Goal: Check status: Check status

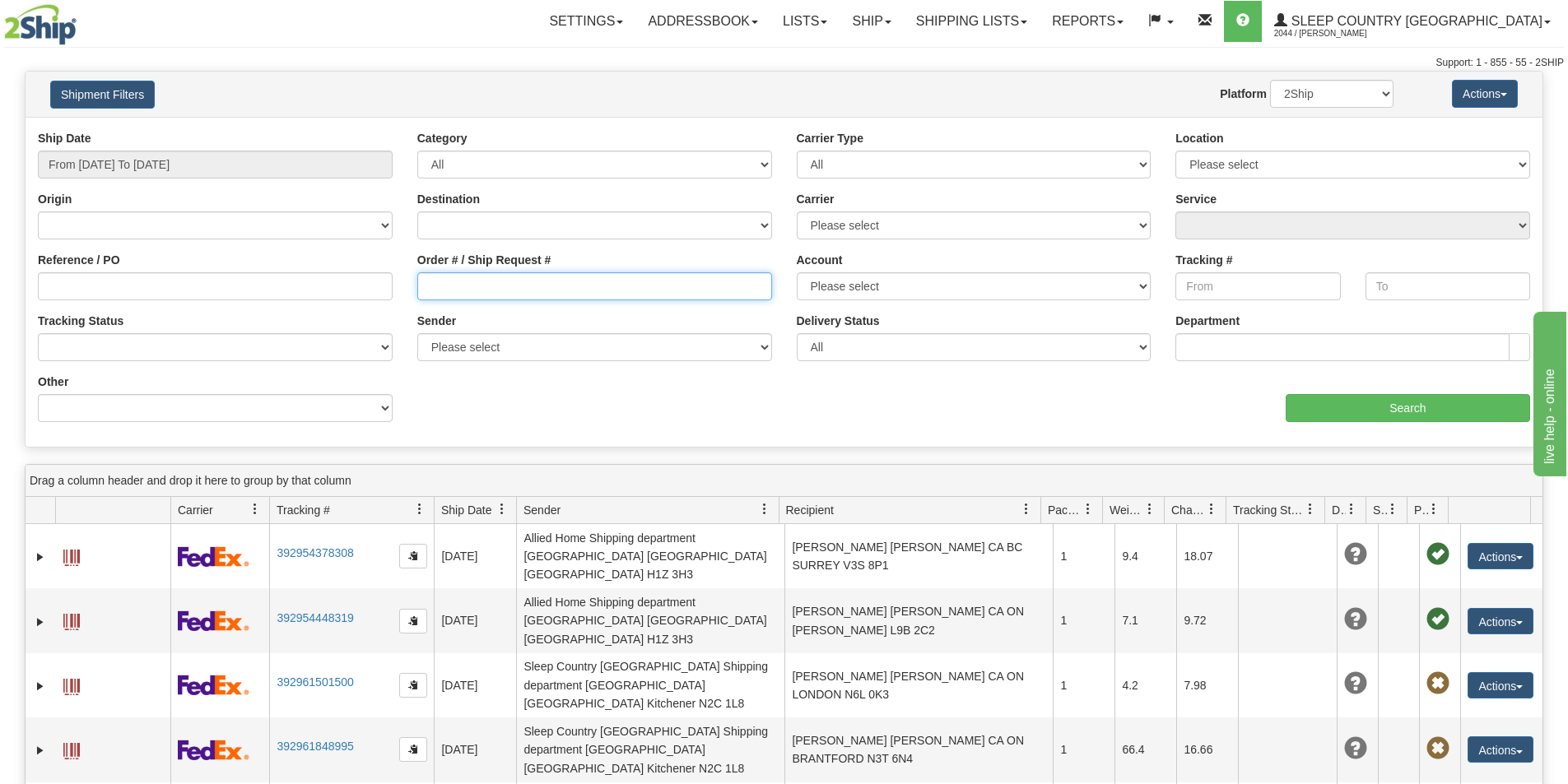
drag, startPoint x: 459, startPoint y: 280, endPoint x: 5, endPoint y: 361, distance: 461.2
click at [455, 280] on input "Order # / Ship Request #" at bounding box center [595, 286] width 355 height 28
click at [1094, 299] on select "Please select [GEOGRAPHIC_DATA] Post 300 Purolator Sleep Country [GEOGRAPHIC_DA…" at bounding box center [973, 286] width 355 height 28
click at [548, 276] on input "Order # / Ship Request #" at bounding box center [595, 286] width 355 height 28
click at [489, 290] on input "Order # / Ship Request #" at bounding box center [595, 286] width 355 height 28
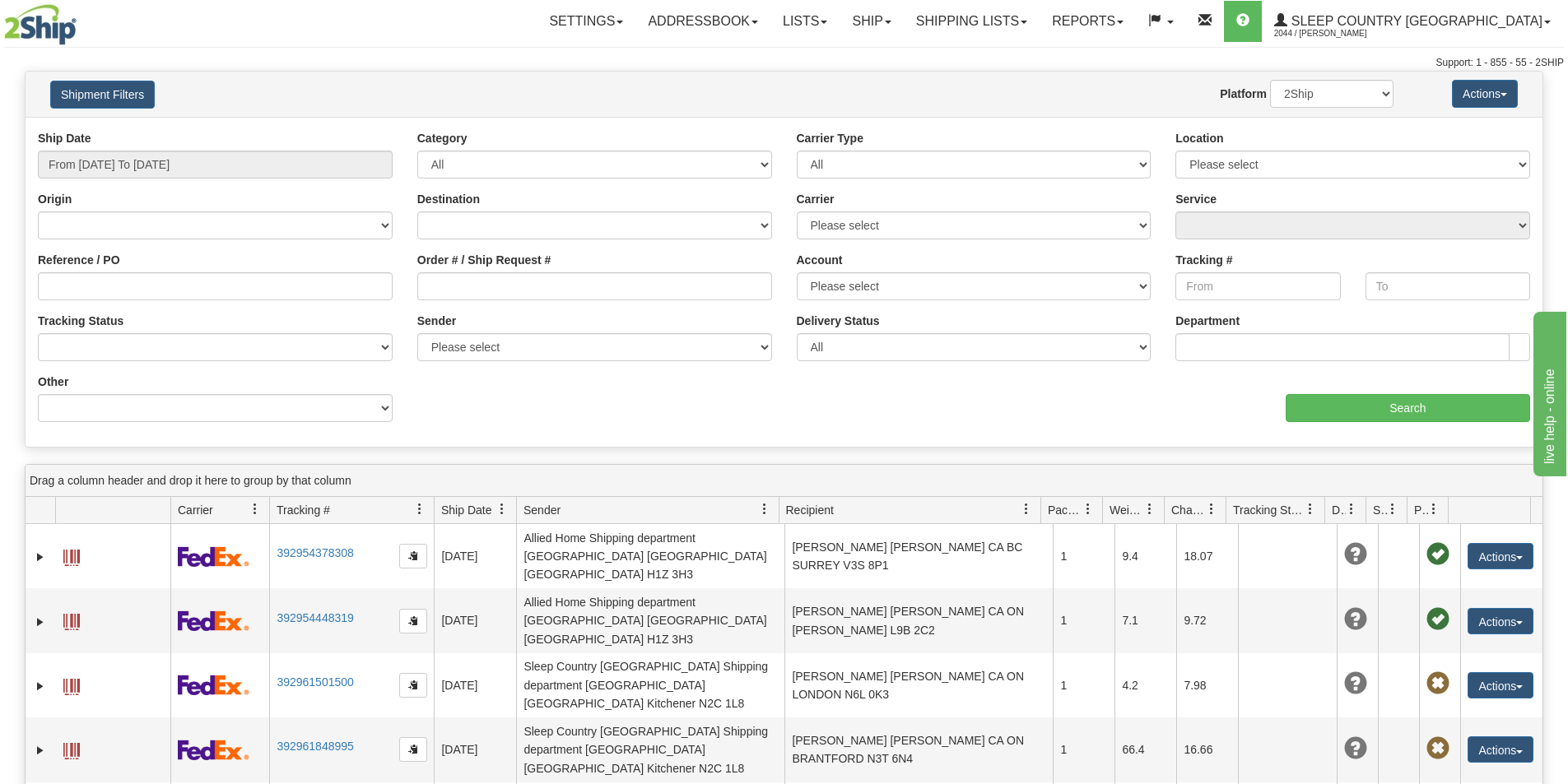
click at [440, 273] on input "Order # / Ship Request #" at bounding box center [595, 286] width 355 height 28
click at [444, 274] on input "Order # / Ship Request #" at bounding box center [595, 286] width 355 height 28
click at [447, 276] on input "Order # / Ship Request #" at bounding box center [595, 286] width 355 height 28
drag, startPoint x: 447, startPoint y: 276, endPoint x: 459, endPoint y: 285, distance: 15.0
click at [459, 284] on input "Order # / Ship Request #" at bounding box center [595, 286] width 355 height 28
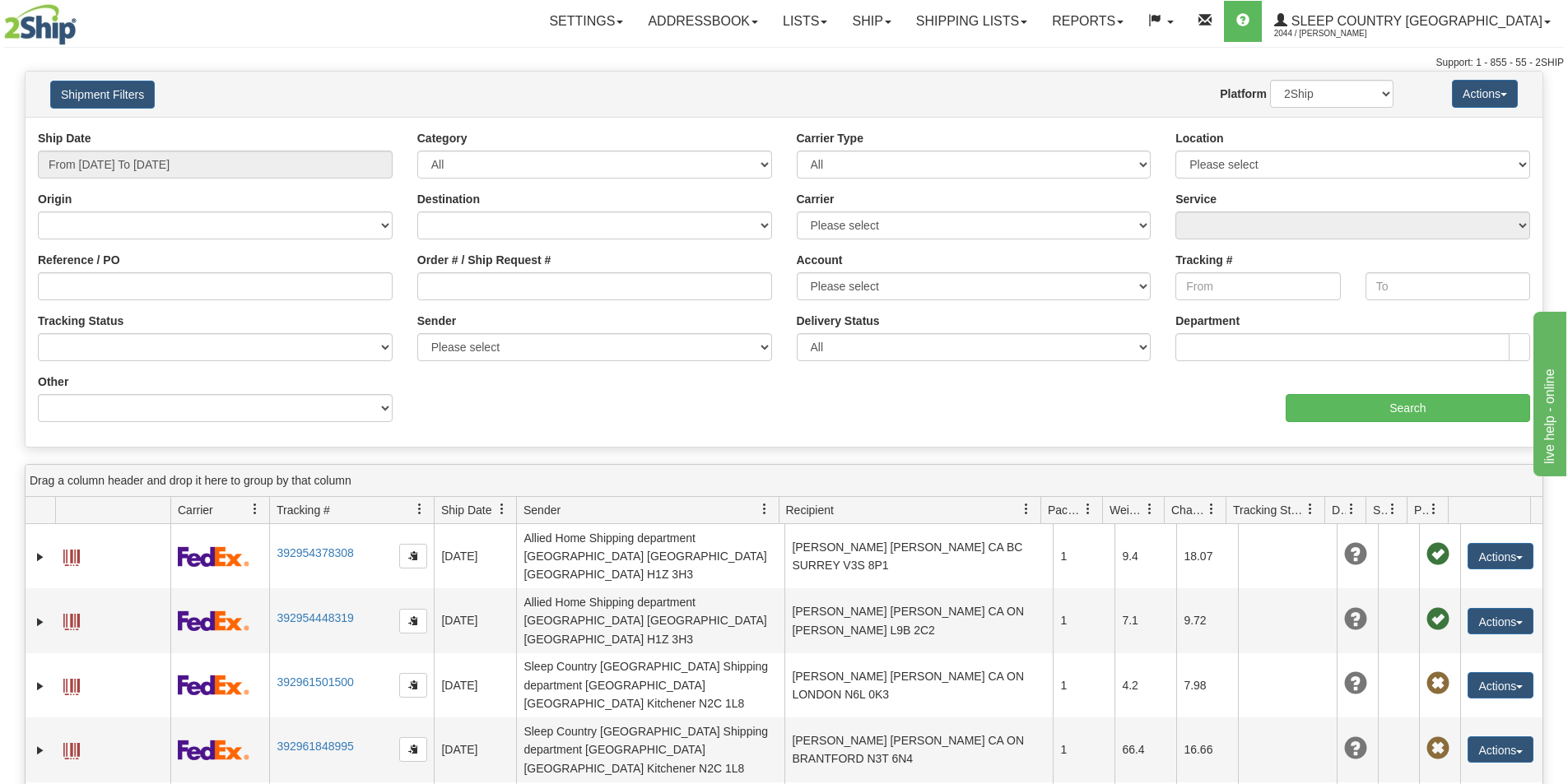
drag, startPoint x: 459, startPoint y: 285, endPoint x: 494, endPoint y: 326, distance: 53.9
click at [494, 326] on div "Ship Date From [DATE] To [DATE] Category All Inbound Outbound Carrier Type All …" at bounding box center [784, 282] width 1517 height 304
click at [428, 293] on input "Order # / Ship Request #" at bounding box center [595, 286] width 355 height 28
drag, startPoint x: 516, startPoint y: 287, endPoint x: 380, endPoint y: 283, distance: 136.1
click at [380, 130] on div "Reference / PO Order # / Ship Request # 1053287 Account Please select [GEOGRAPH…" at bounding box center [784, 130] width 1517 height 0
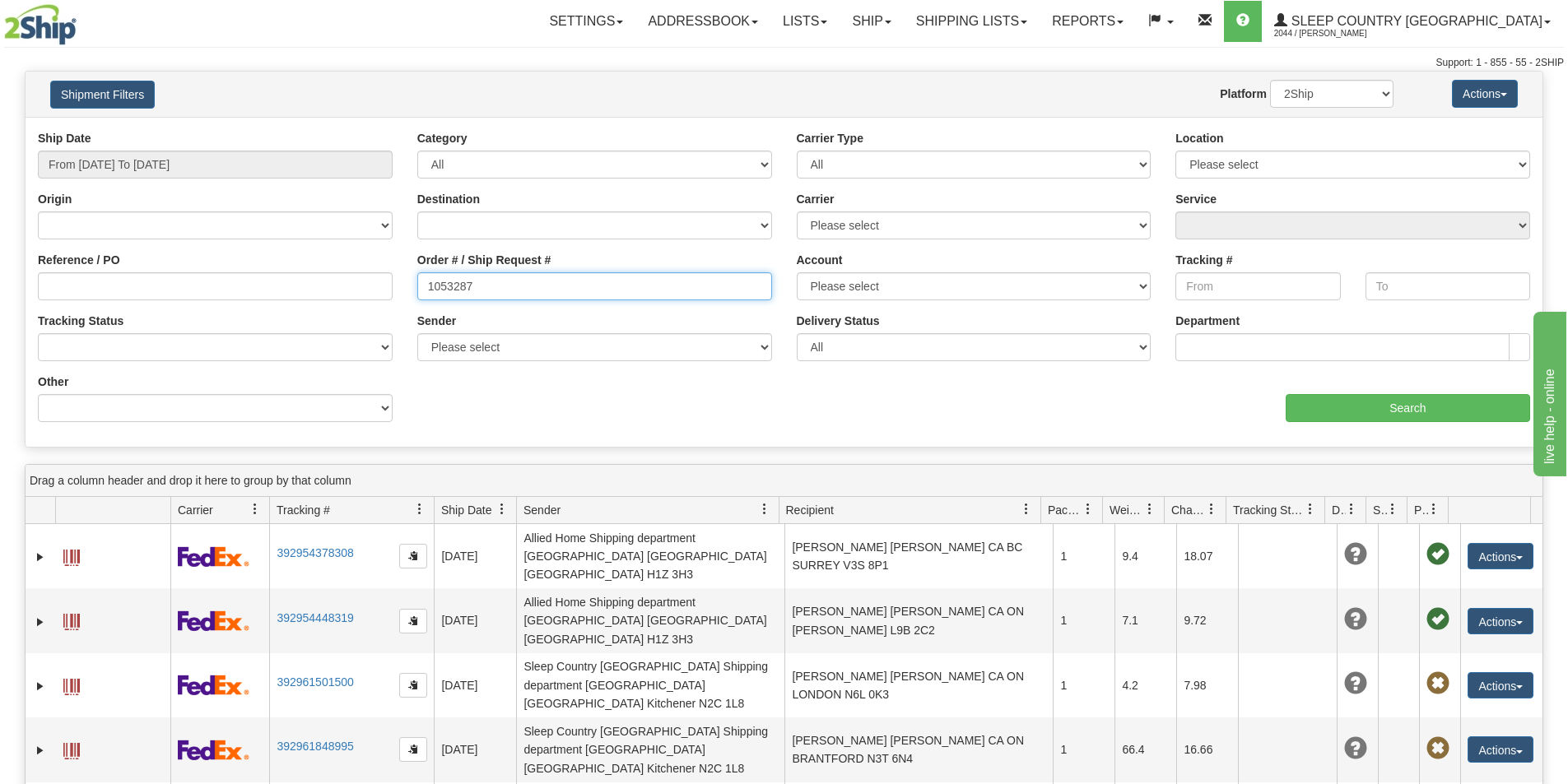
type input "1053287"
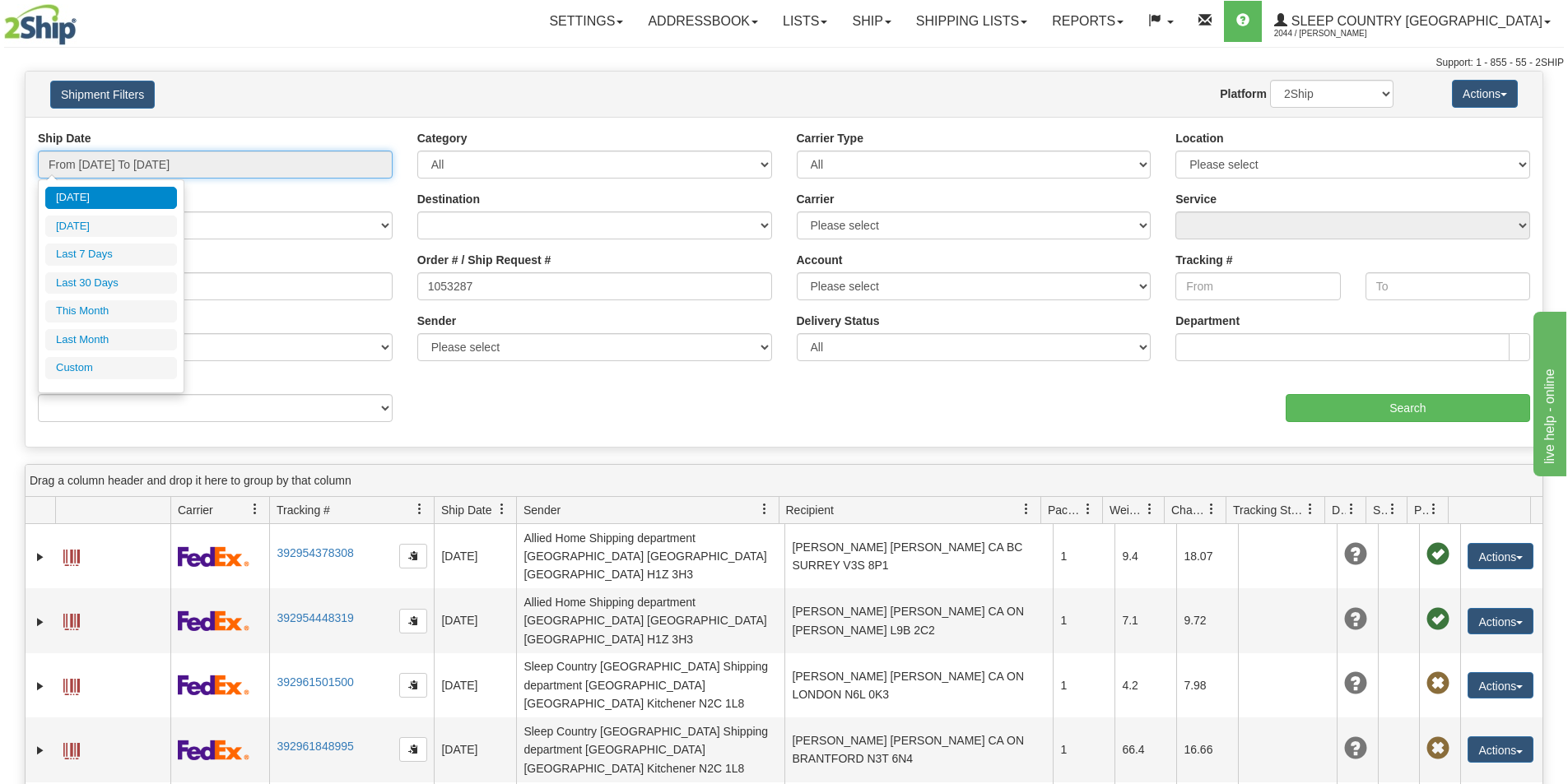
click at [188, 164] on input "From [DATE] To [DATE]" at bounding box center [215, 164] width 355 height 28
drag, startPoint x: 123, startPoint y: 281, endPoint x: 779, endPoint y: 282, distance: 656.0
click at [124, 281] on li "Last 30 Days" at bounding box center [111, 283] width 132 height 22
type input "From [DATE] To [DATE]"
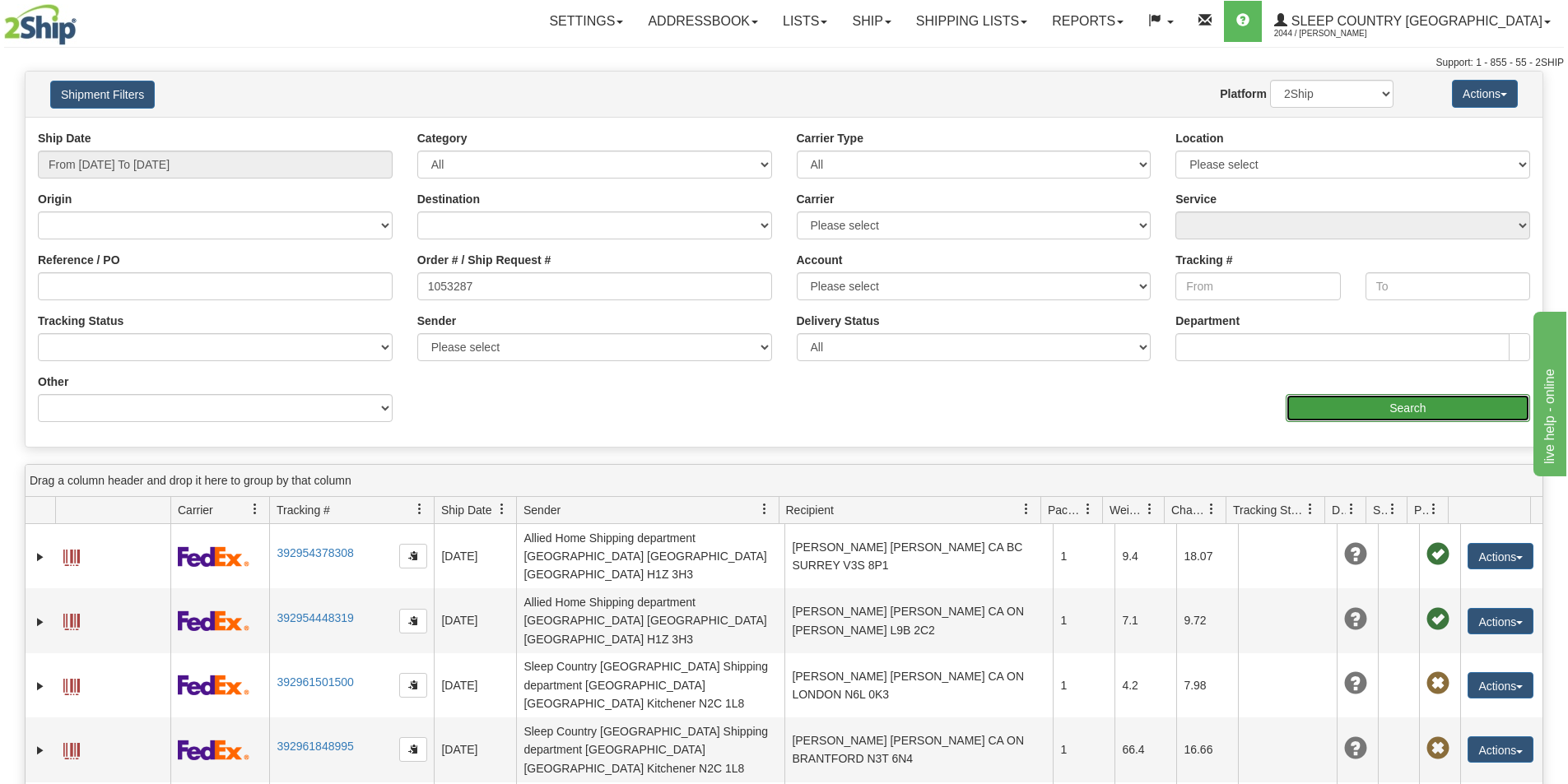
click at [1447, 408] on input "Search" at bounding box center [1407, 408] width 244 height 28
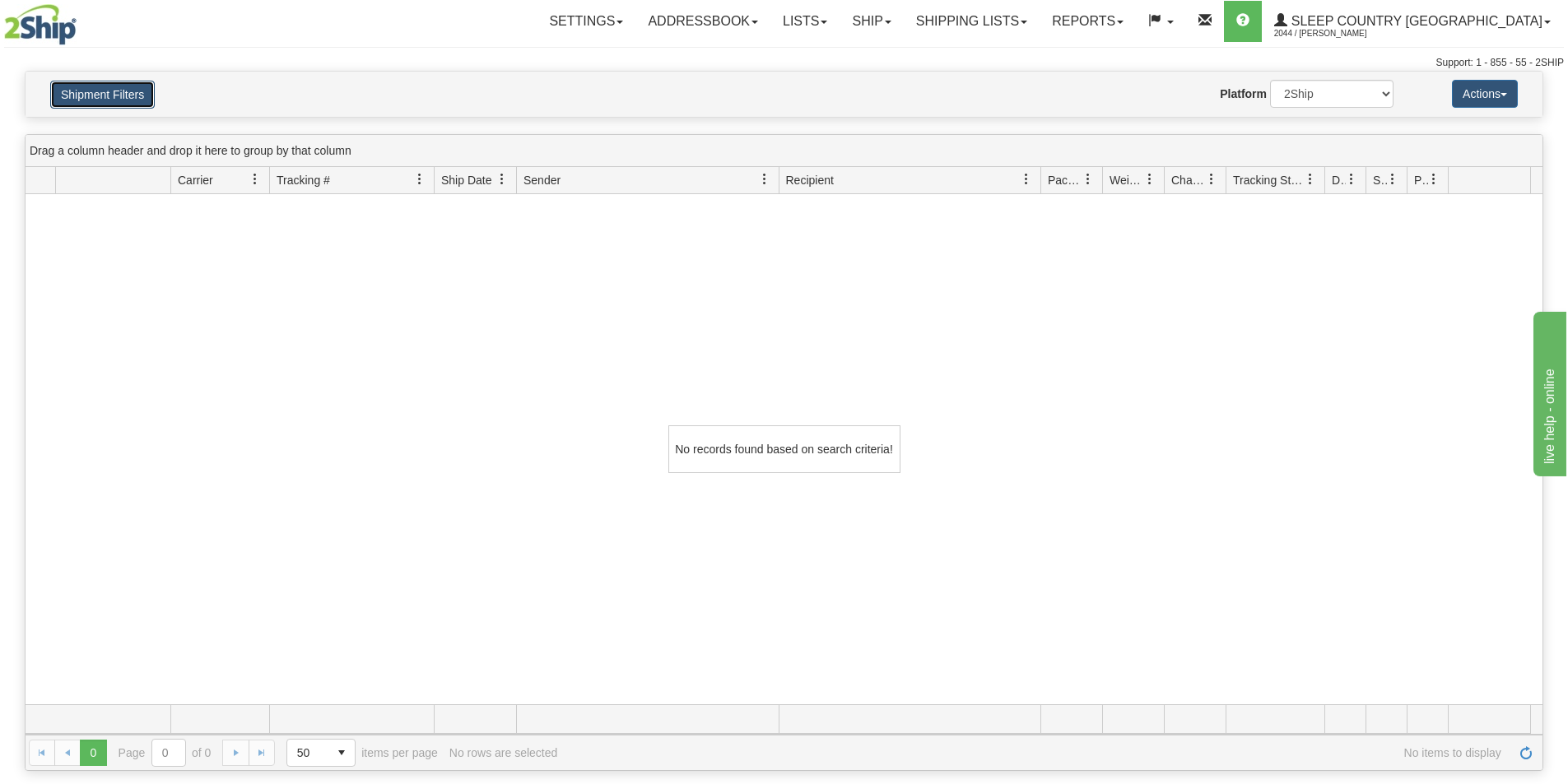
click at [98, 94] on button "Shipment Filters" at bounding box center [103, 94] width 105 height 28
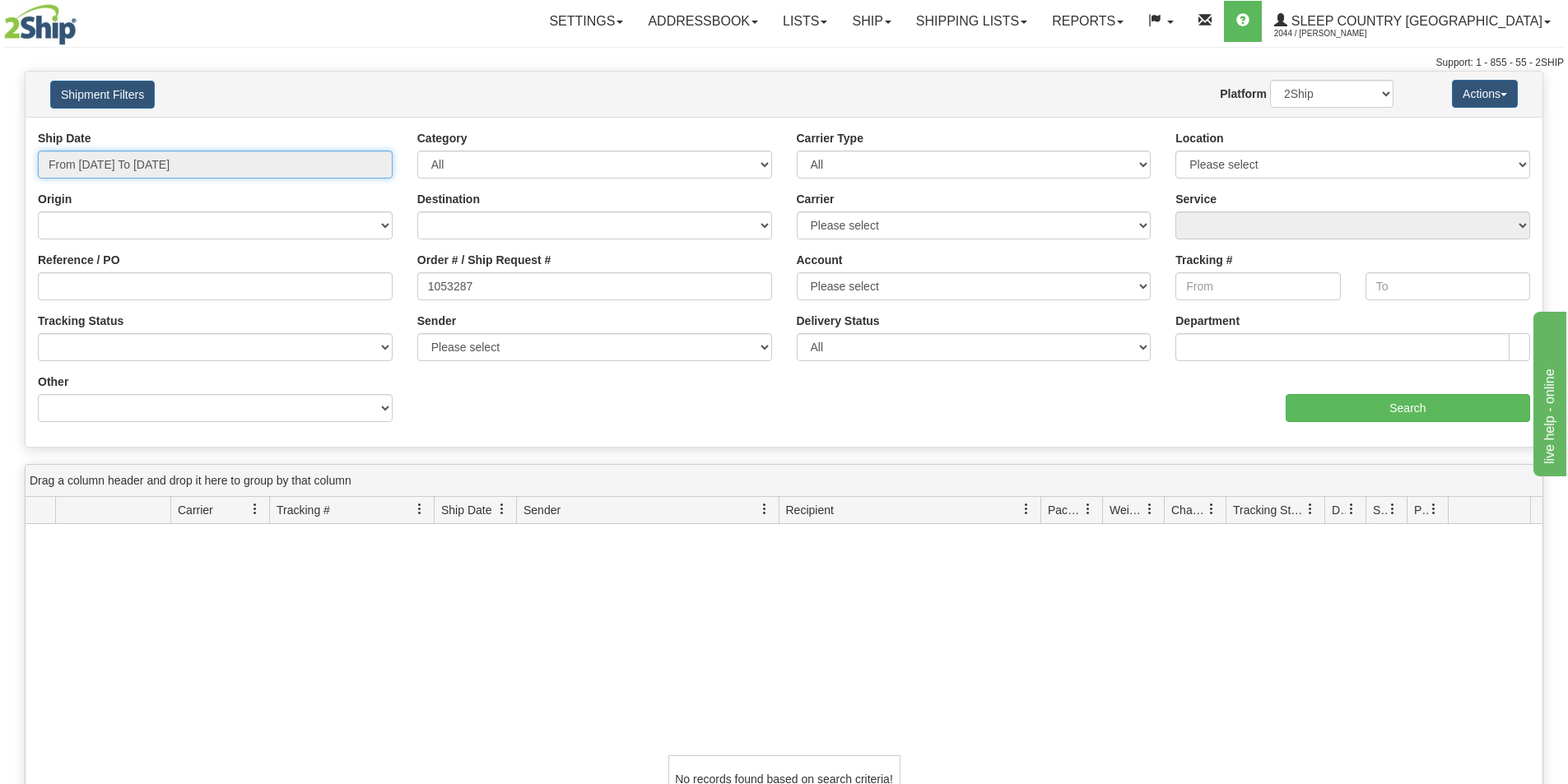
click at [135, 163] on input "From [DATE] To [DATE]" at bounding box center [215, 164] width 355 height 28
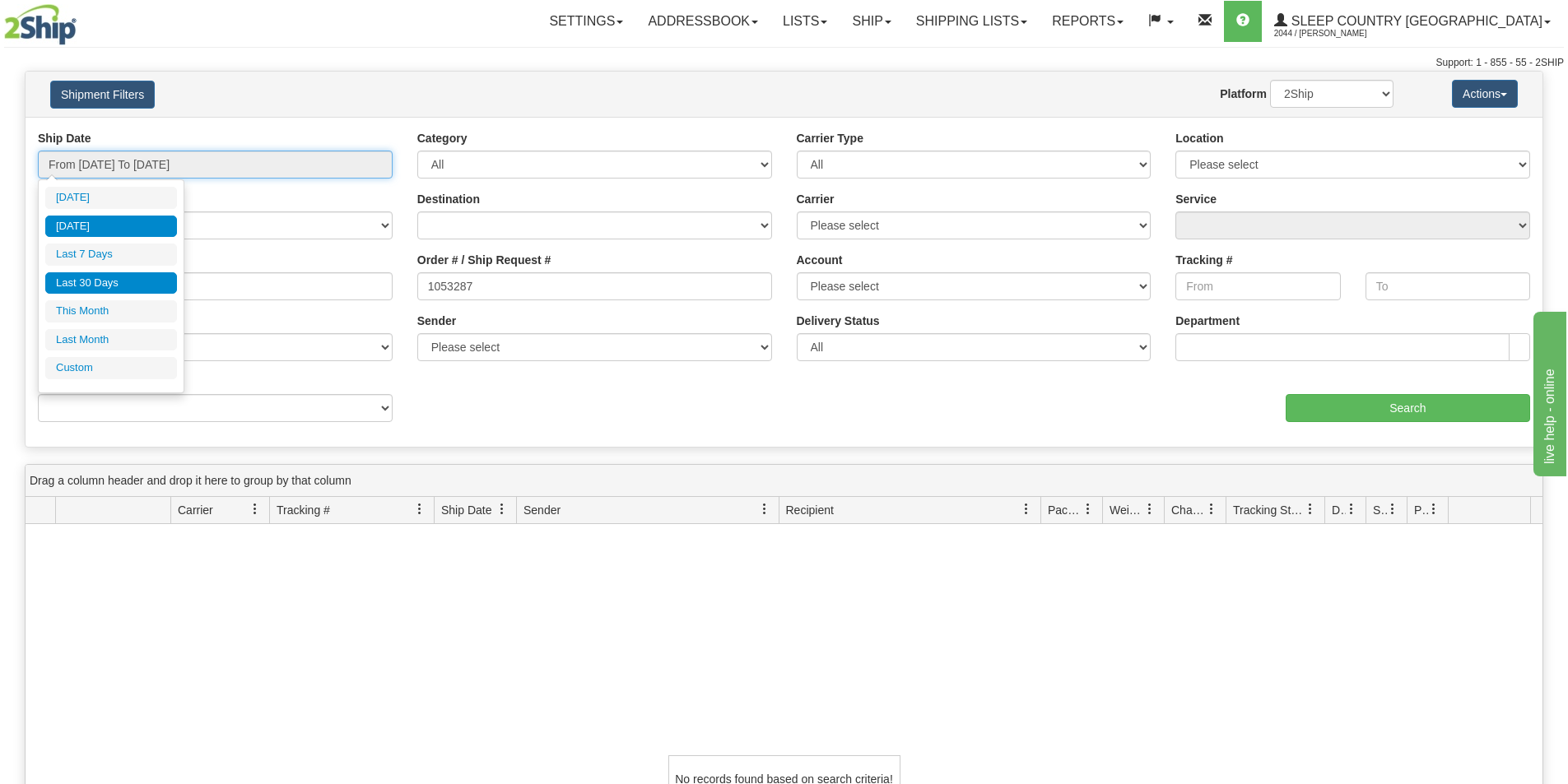
type input "[DATE]"
type input "09/01/2025"
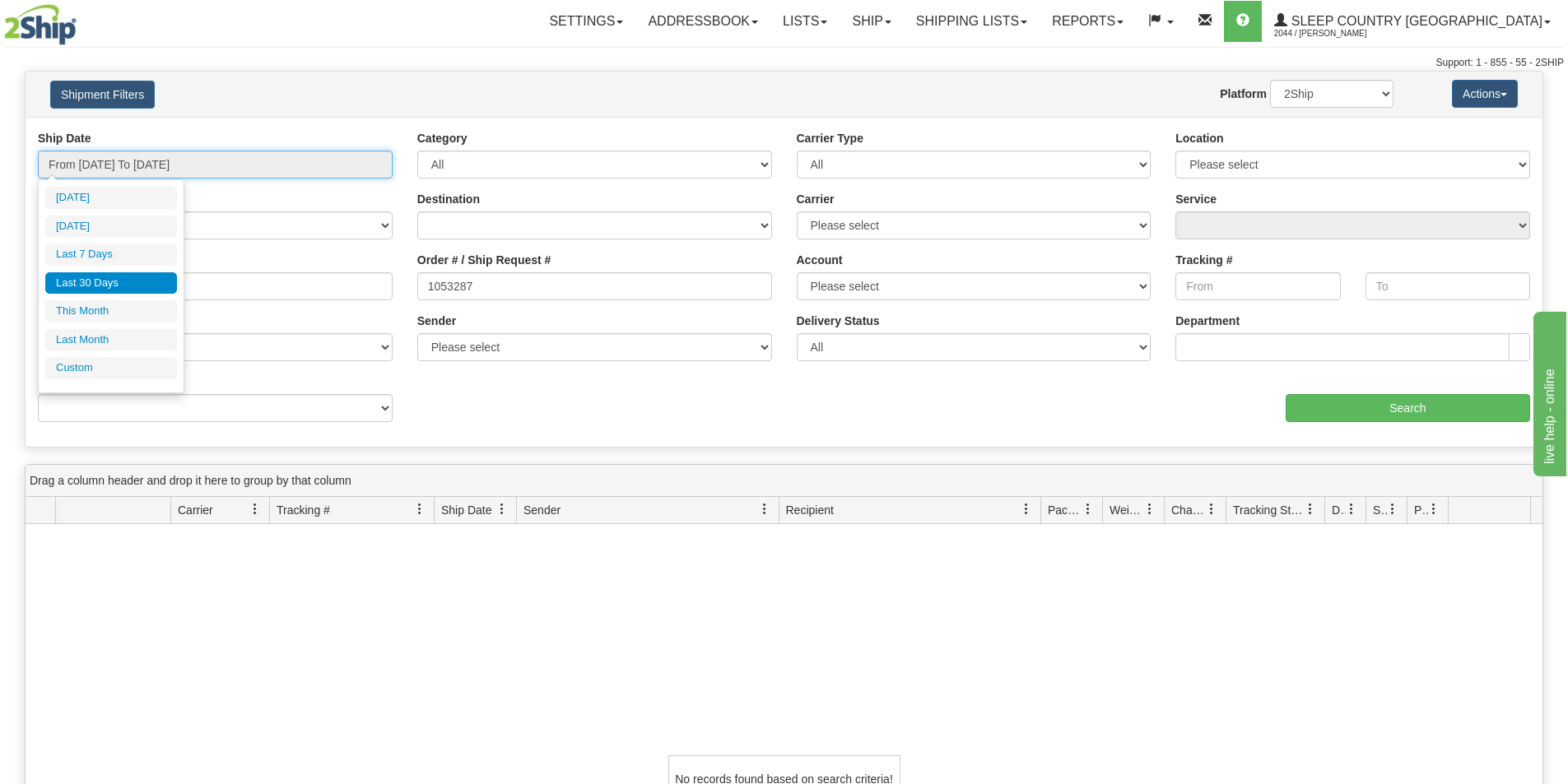
type input "09/30/2025"
type input "08/01/2025"
type input "08/31/2025"
type input "[DATE]"
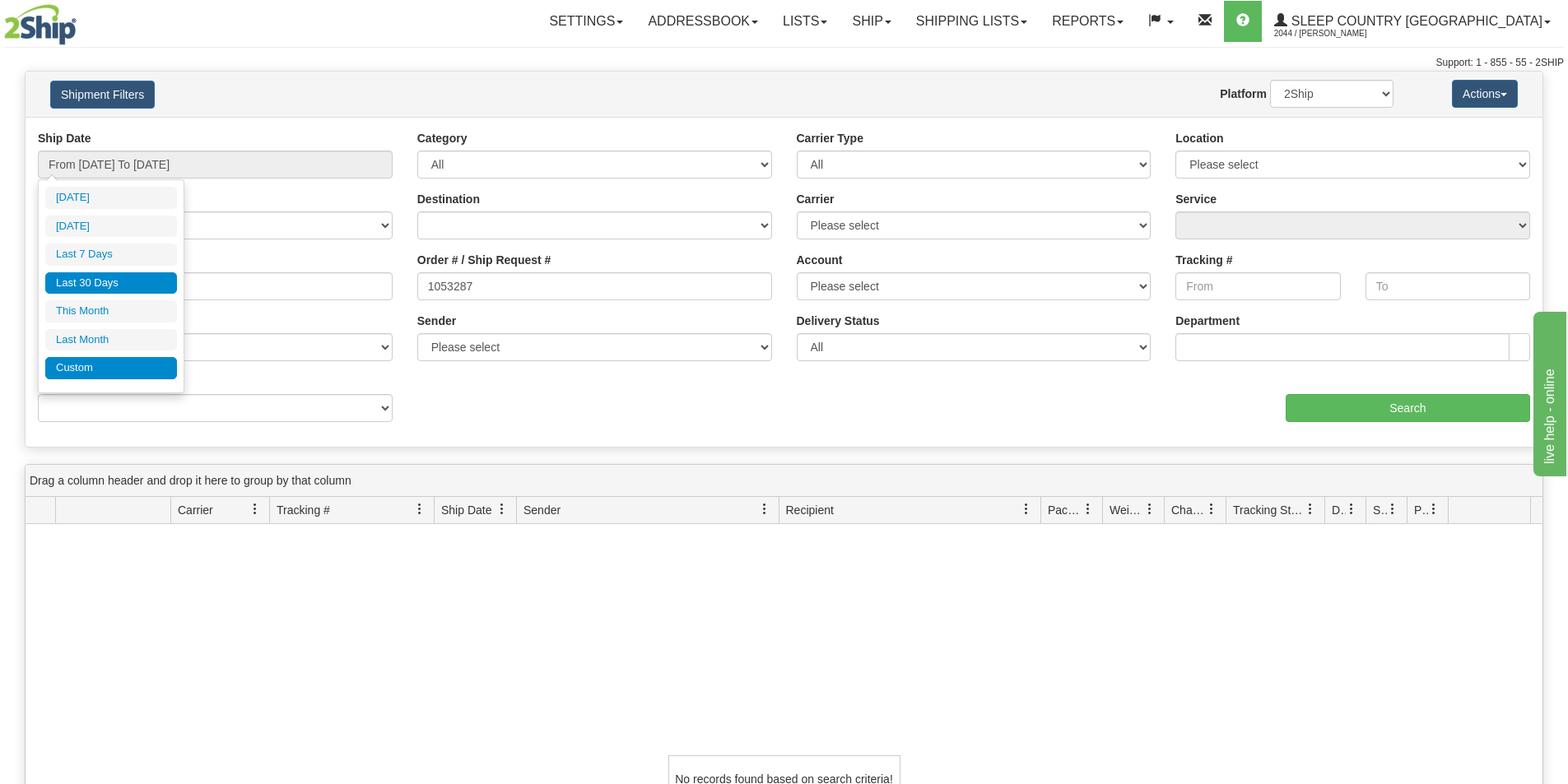
click at [91, 368] on li "Custom" at bounding box center [111, 368] width 132 height 22
type input "08/01/2025"
type input "08/31/2025"
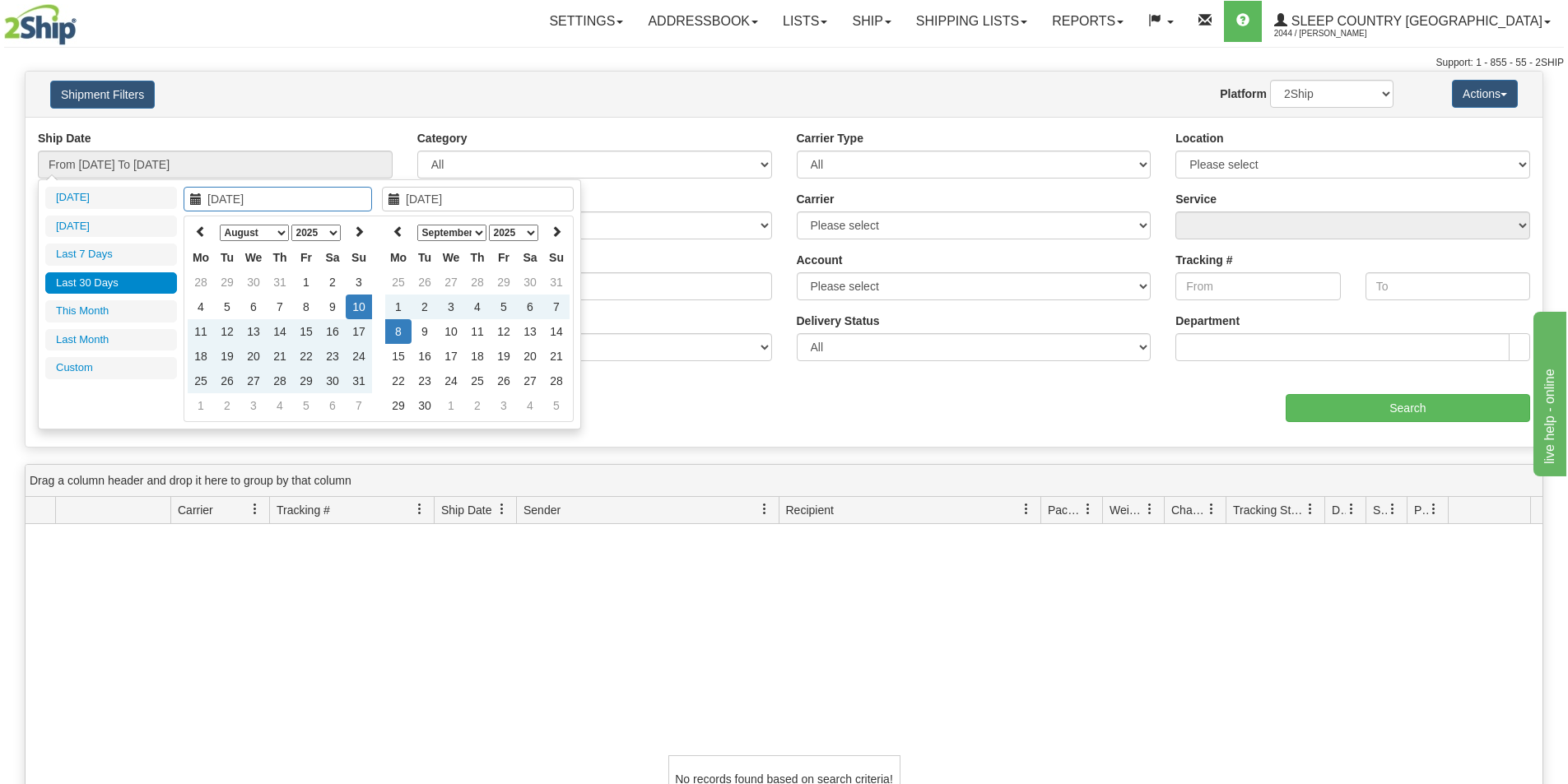
type input "[DATE]"
type input "09/01/2025"
type input "09/30/2025"
type input "[DATE]"
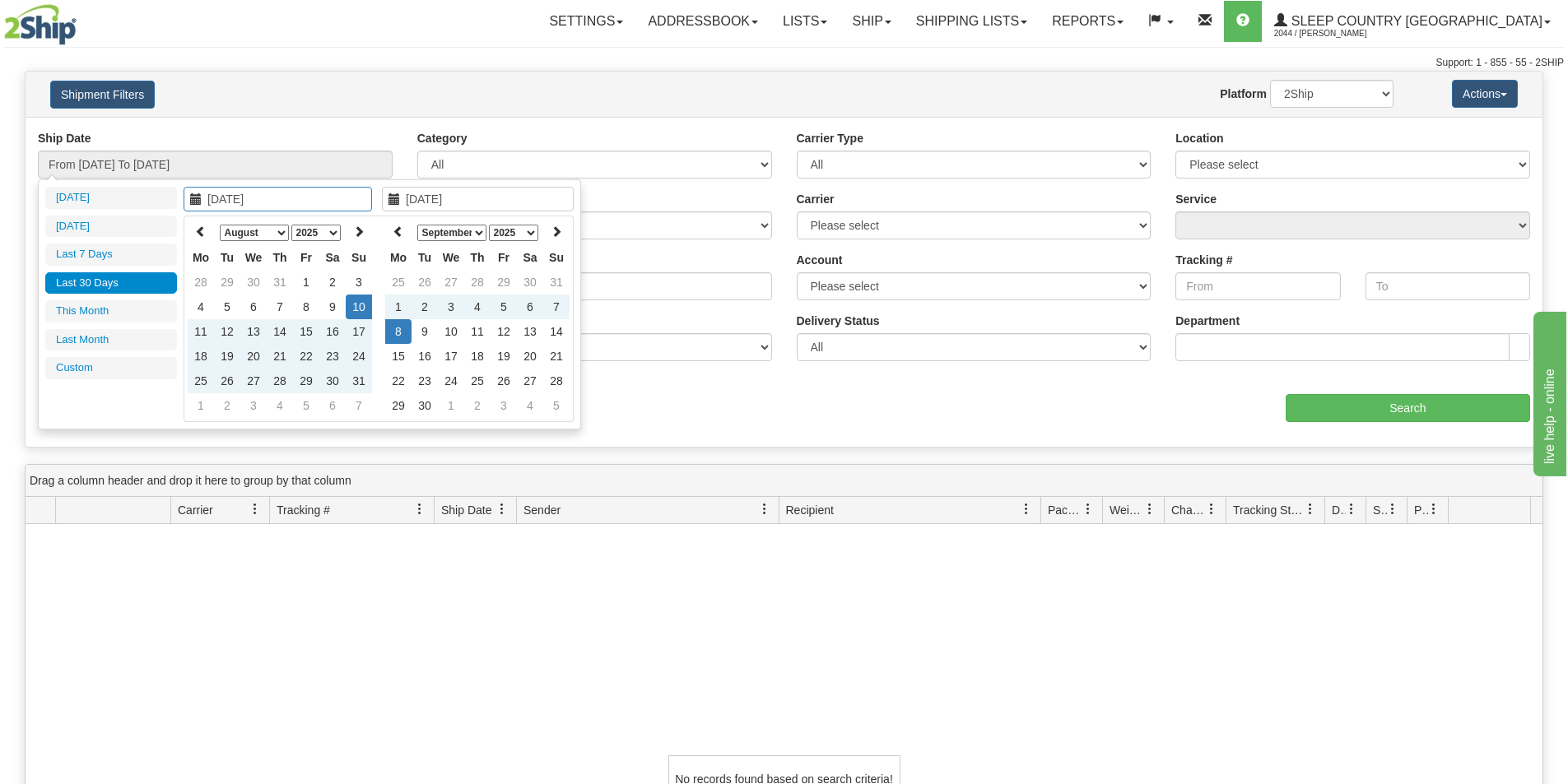
type input "[DATE]"
click at [198, 232] on icon at bounding box center [201, 231] width 12 height 12
type input "07/04/2025"
click at [308, 282] on td "4" at bounding box center [306, 282] width 27 height 25
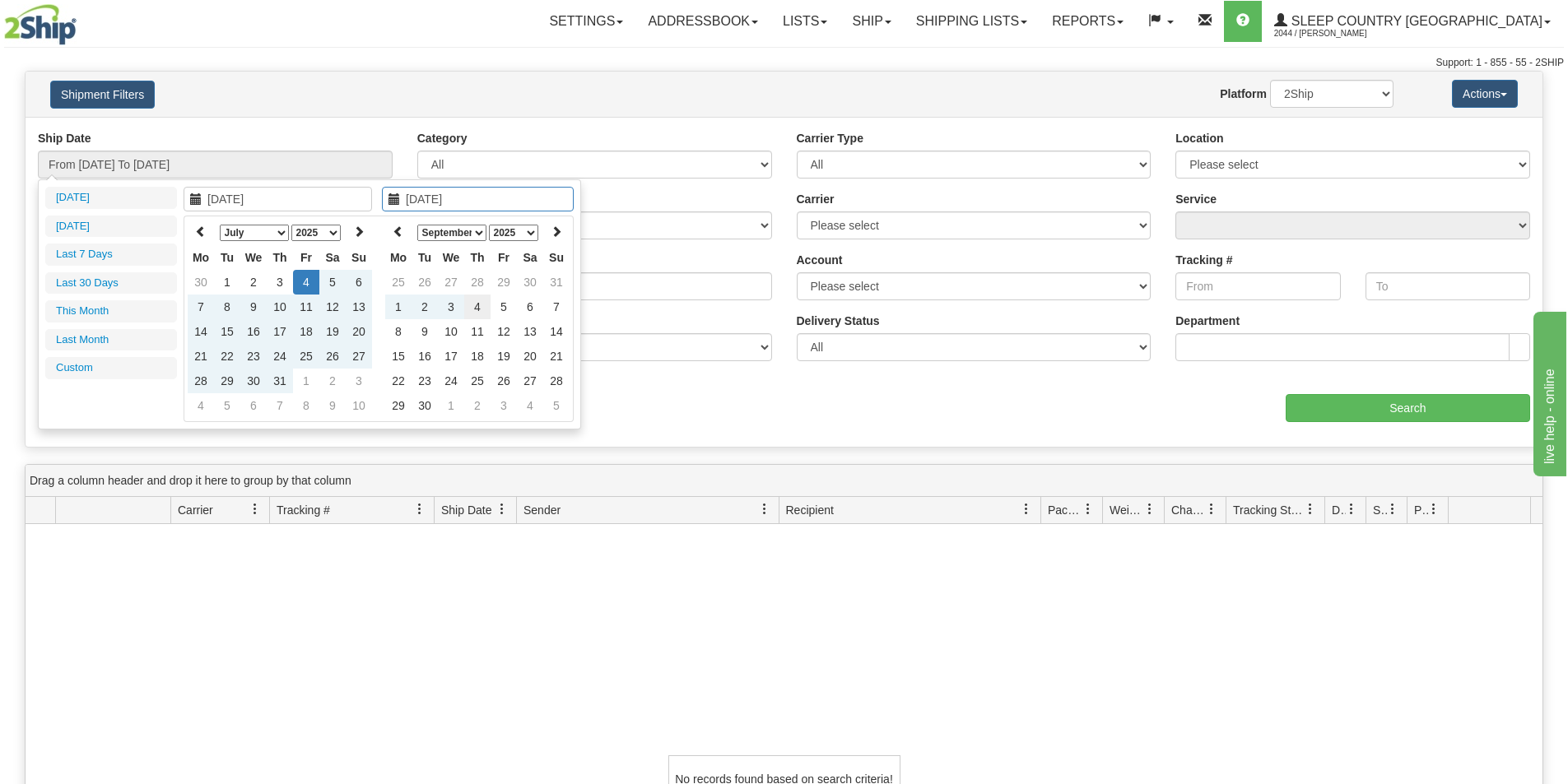
type input "09/04/2025"
click at [476, 303] on td "4" at bounding box center [477, 306] width 27 height 25
type input "From 07/04/2025 To 09/04/2025"
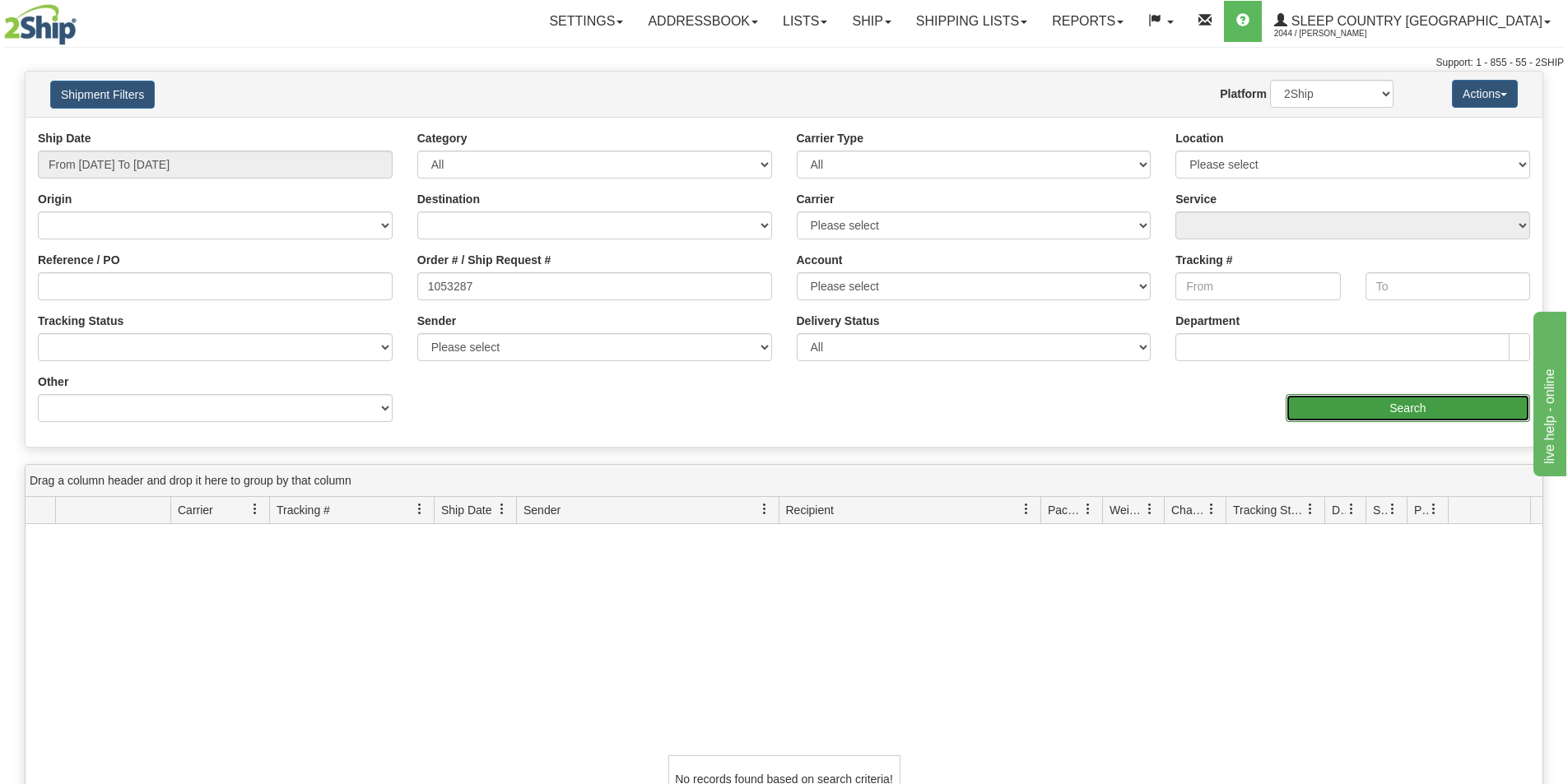
click at [1380, 407] on input "Search" at bounding box center [1407, 408] width 244 height 28
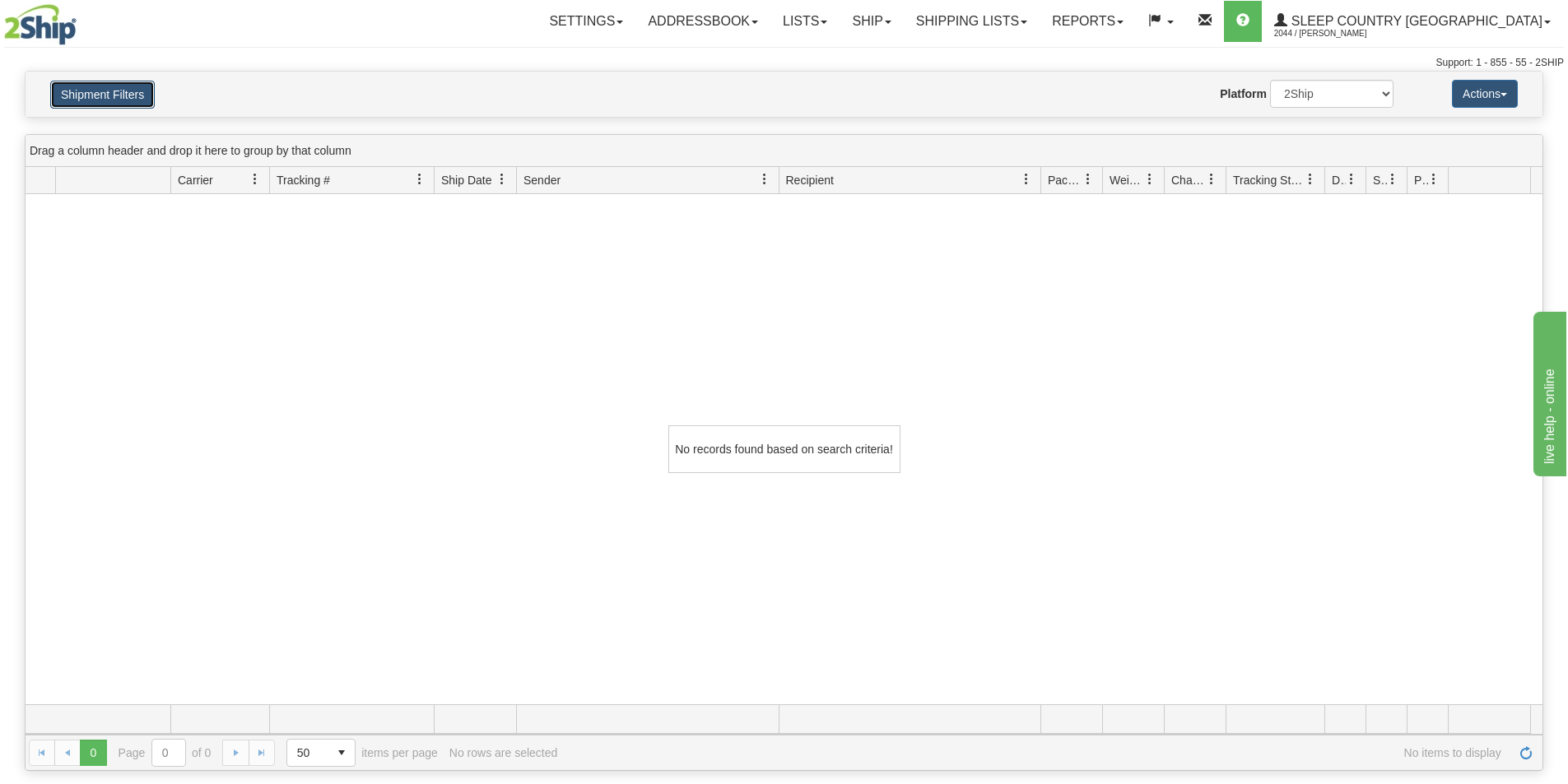
click at [116, 86] on button "Shipment Filters" at bounding box center [103, 94] width 105 height 28
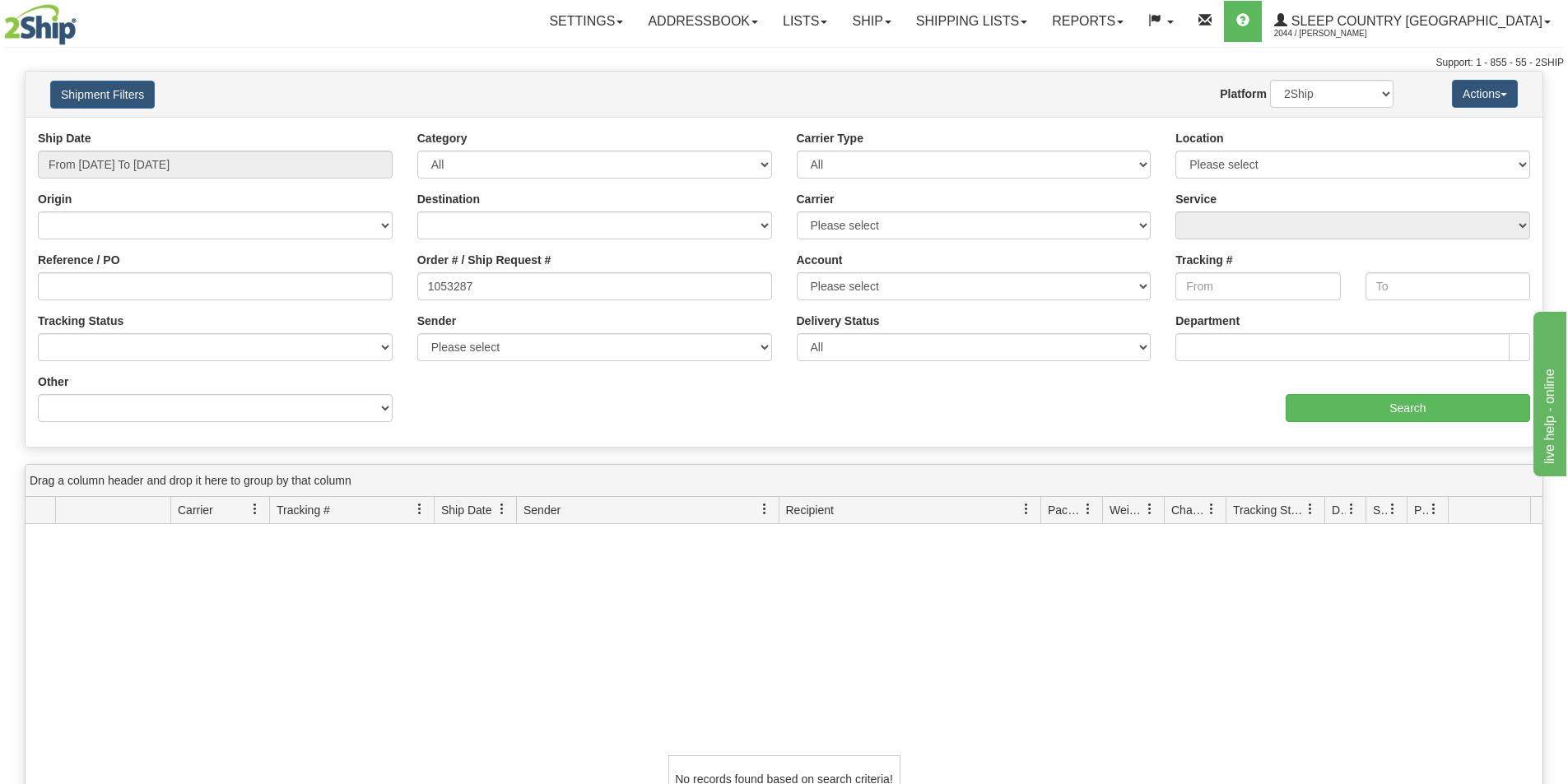
click at [343, 599] on div "No records found based on search criteria!" at bounding box center [784, 778] width 1517 height 510
click at [100, 266] on label "Reference / PO" at bounding box center [79, 260] width 83 height 17
click at [100, 272] on input "Reference / PO" at bounding box center [215, 286] width 355 height 28
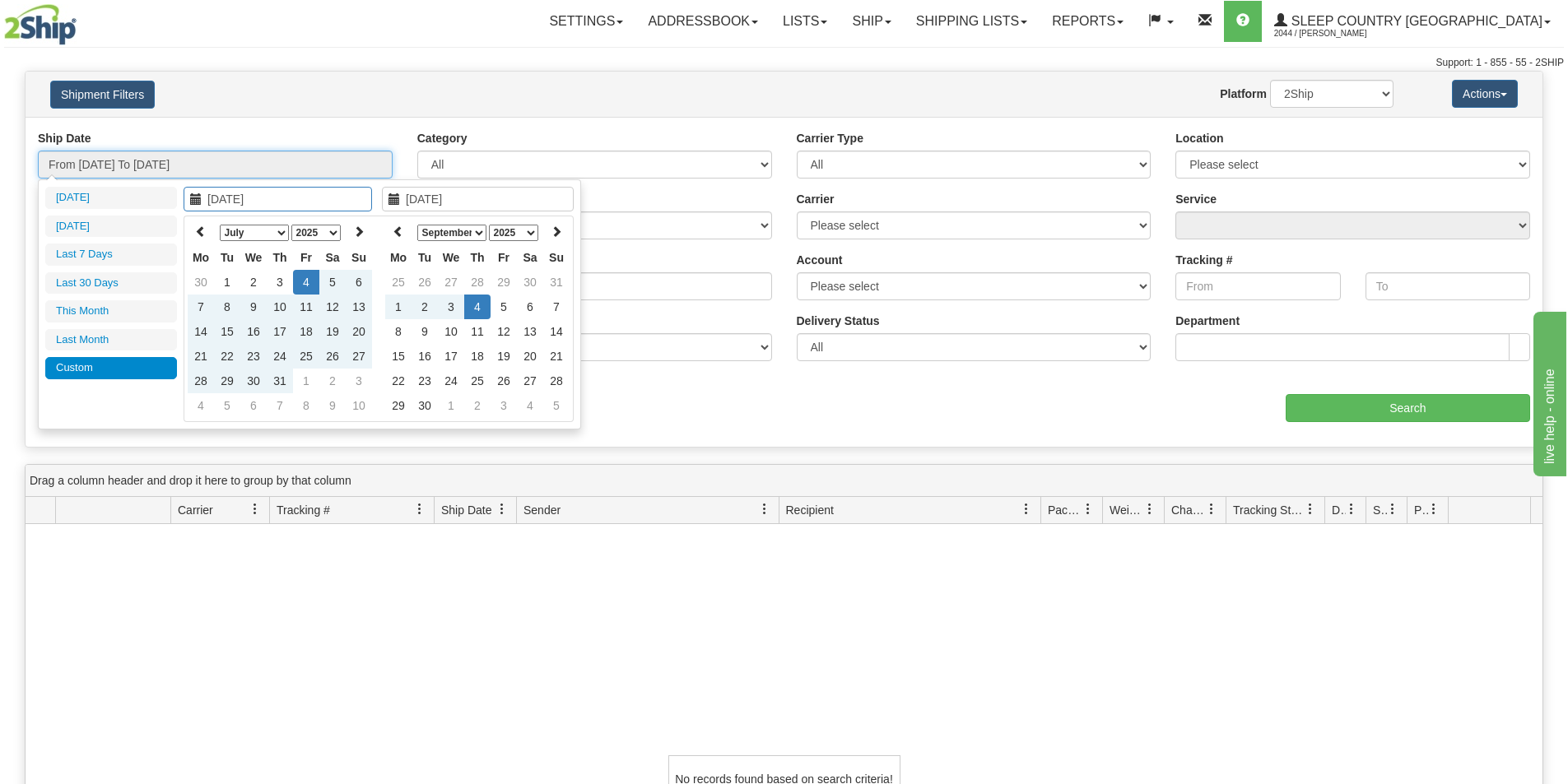
click at [265, 170] on input "From 07/04/2025 To 09/04/2025" at bounding box center [215, 164] width 355 height 28
click at [317, 107] on div "Website Agent Nothing selected Client User Platform 2Ship Imported" at bounding box center [846, 94] width 1119 height 28
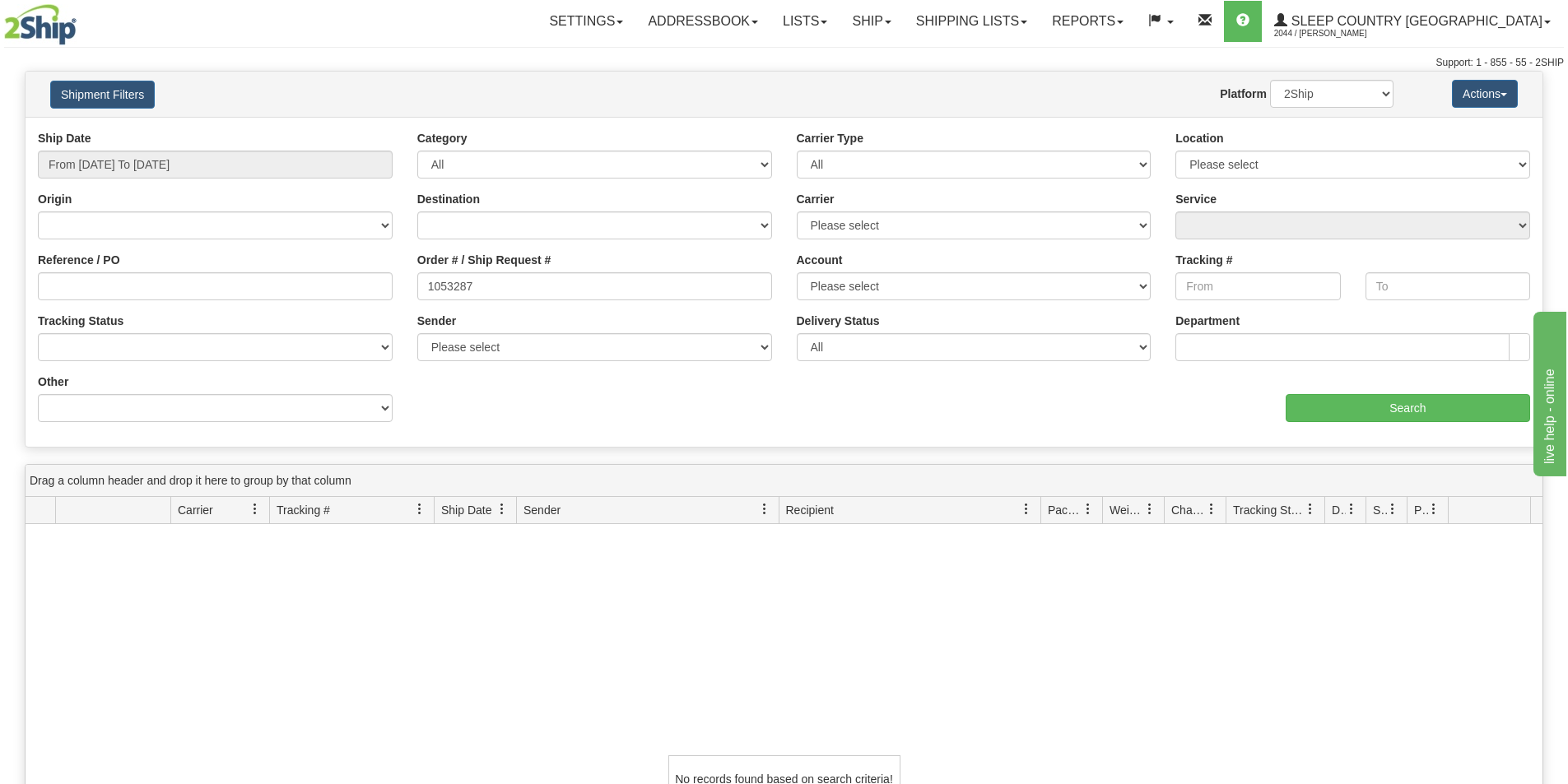
drag, startPoint x: 572, startPoint y: 639, endPoint x: 596, endPoint y: 486, distance: 154.9
click at [582, 603] on div "No records found based on search criteria!" at bounding box center [784, 778] width 1517 height 510
click at [317, 643] on div "No records found based on search criteria!" at bounding box center [784, 778] width 1517 height 510
click at [214, 285] on input "Reference / PO" at bounding box center [215, 286] width 355 height 28
click at [287, 101] on div "Website Agent Nothing selected Client User Platform 2Ship Imported" at bounding box center [846, 94] width 1119 height 28
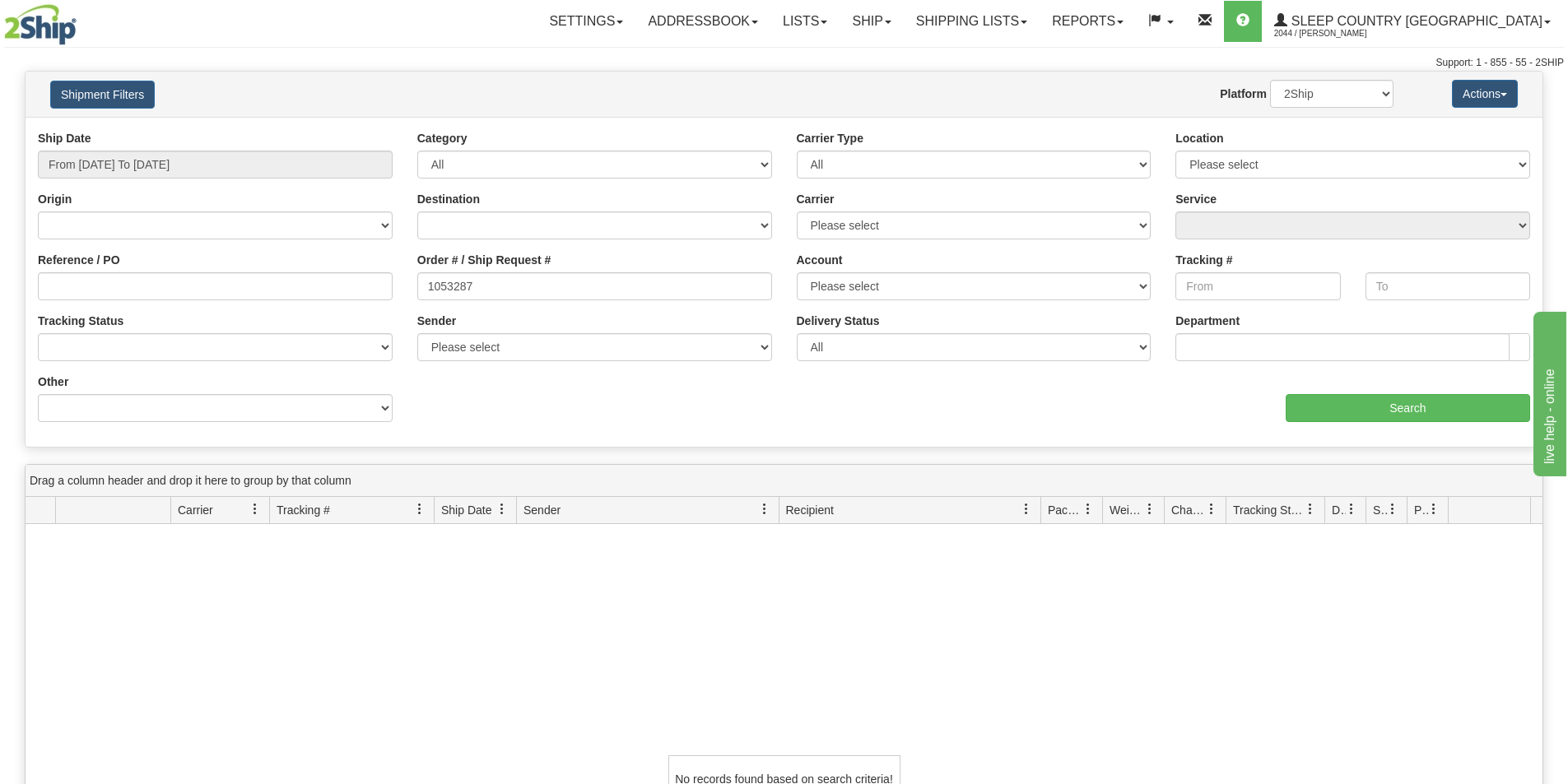
click at [471, 612] on div "No records found based on search criteria!" at bounding box center [784, 778] width 1517 height 510
click at [528, 279] on input "1053287" at bounding box center [595, 286] width 355 height 28
drag, startPoint x: 469, startPoint y: 284, endPoint x: 380, endPoint y: 283, distance: 89.0
click at [380, 130] on div "Reference / PO Order # / Ship Request # 1053287 Account Please select Canada Po…" at bounding box center [784, 130] width 1517 height 0
drag, startPoint x: 482, startPoint y: 283, endPoint x: 380, endPoint y: 290, distance: 102.2
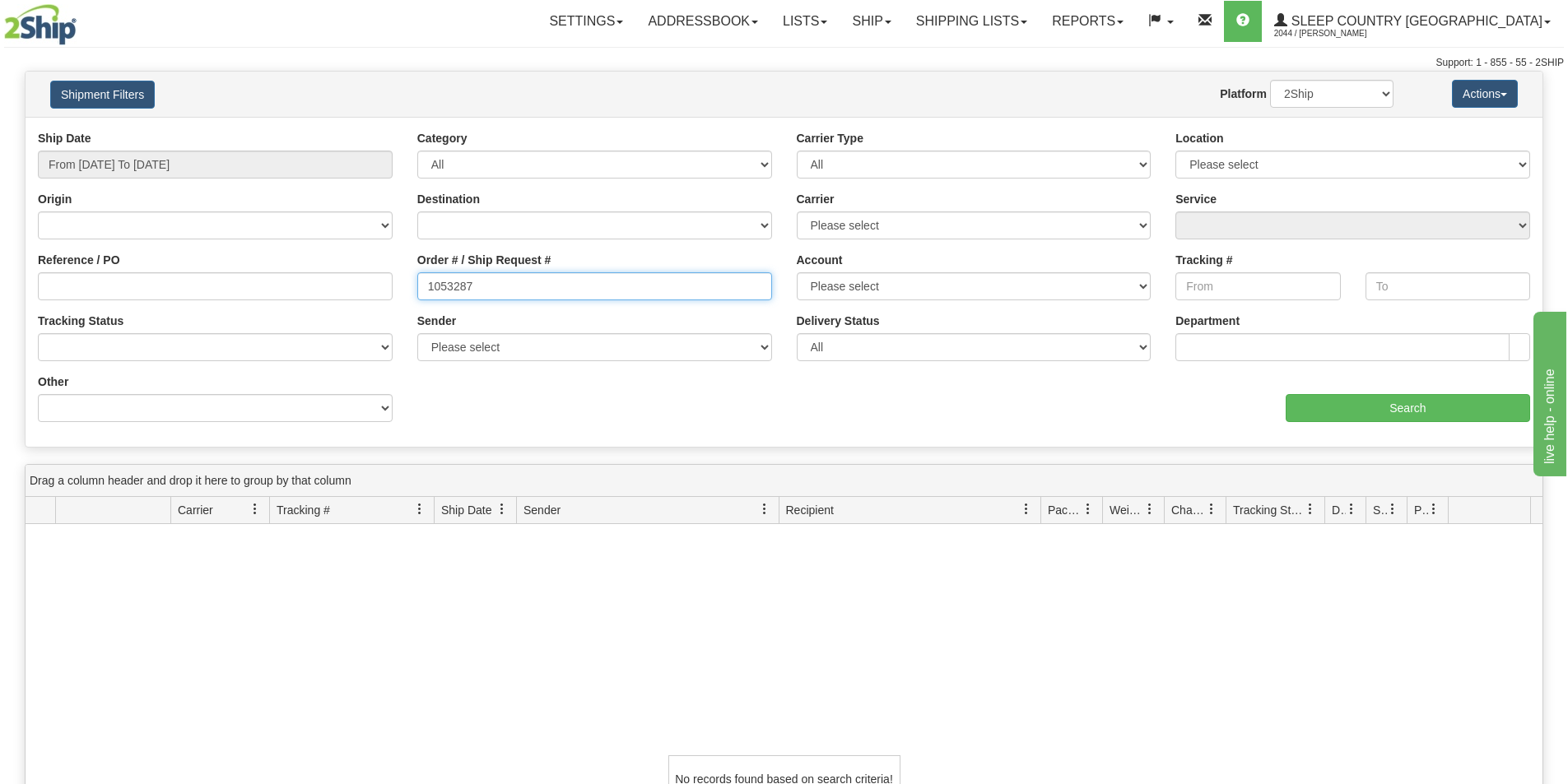
click at [380, 130] on div "Reference / PO Order # / Ship Request # 1053287 Account Please select Canada Po…" at bounding box center [784, 130] width 1517 height 0
click at [509, 285] on input "1053287" at bounding box center [595, 286] width 355 height 28
drag, startPoint x: 507, startPoint y: 284, endPoint x: 305, endPoint y: 223, distance: 211.0
click at [392, 130] on div "Reference / PO Order # / Ship Request # 1053287 Account Please select Canada Po…" at bounding box center [784, 130] width 1517 height 0
click at [599, 309] on div "Order # / Ship Request # 1053287" at bounding box center [595, 282] width 380 height 61
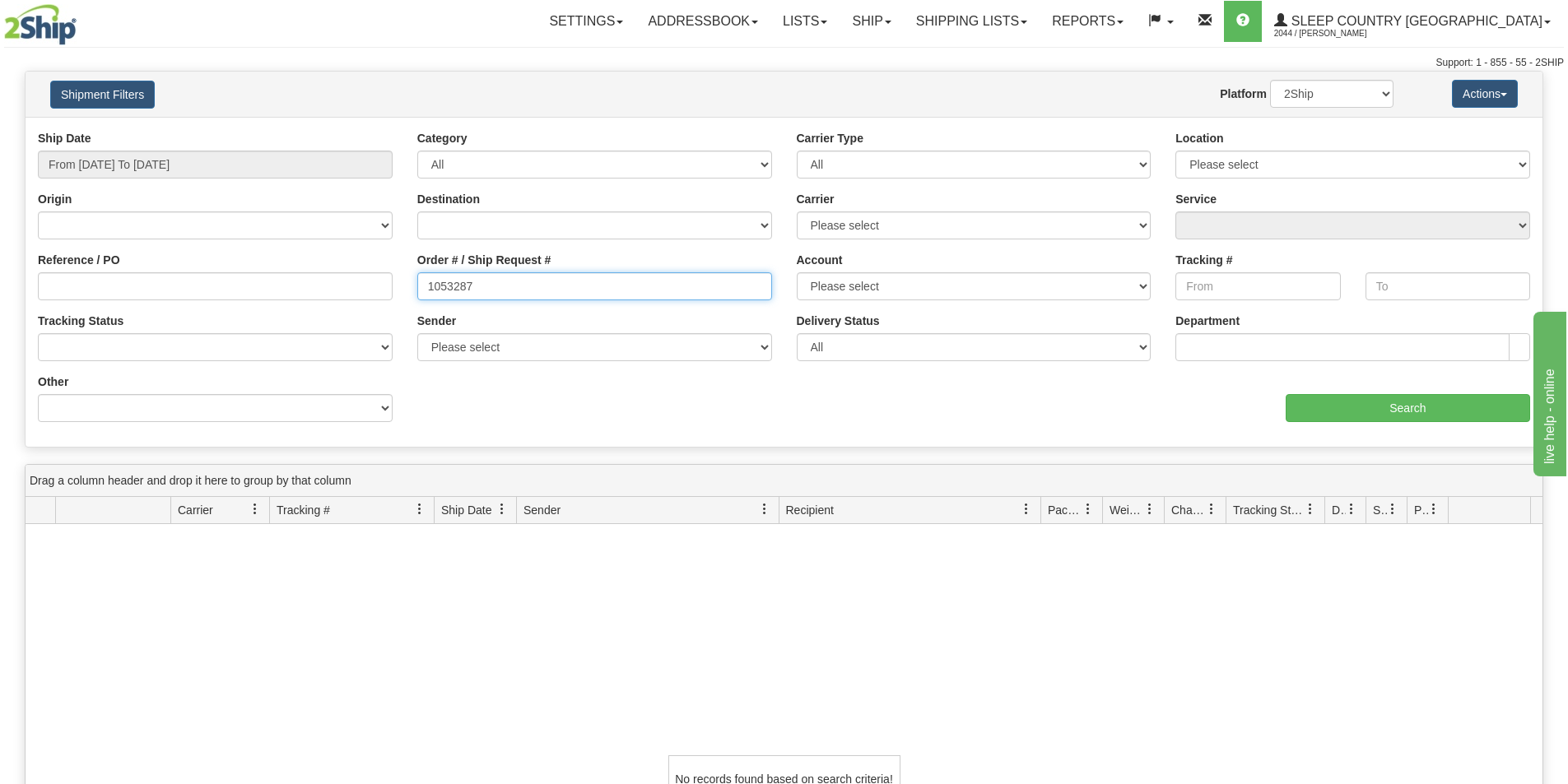
click at [579, 292] on input "1053287" at bounding box center [595, 286] width 355 height 28
drag, startPoint x: 579, startPoint y: 292, endPoint x: 421, endPoint y: 282, distance: 158.3
click at [421, 282] on input "1053287" at bounding box center [595, 286] width 355 height 28
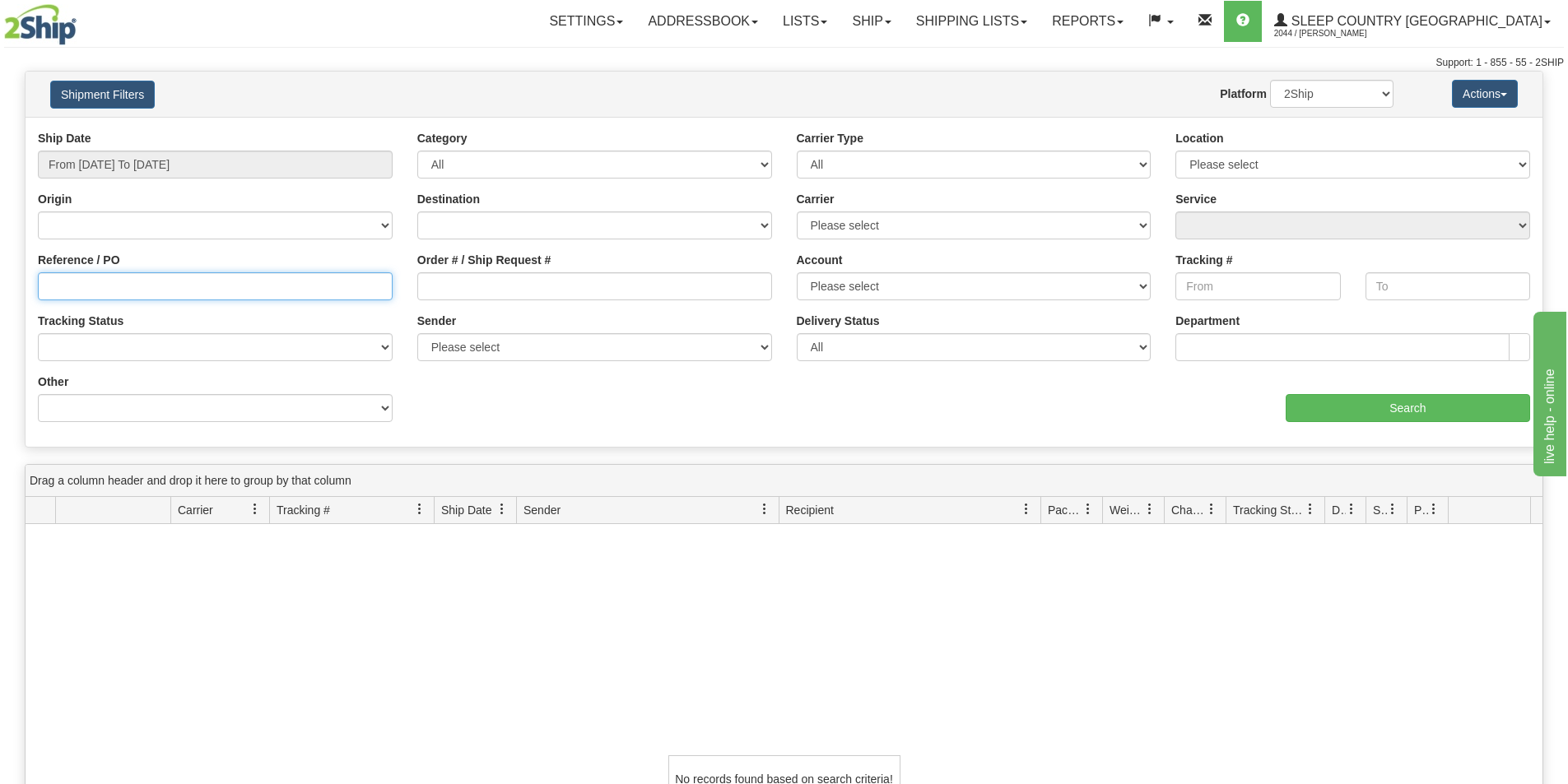
paste input "1053287"
click at [229, 284] on input "1053287" at bounding box center [215, 286] width 355 height 28
type input "1053287"
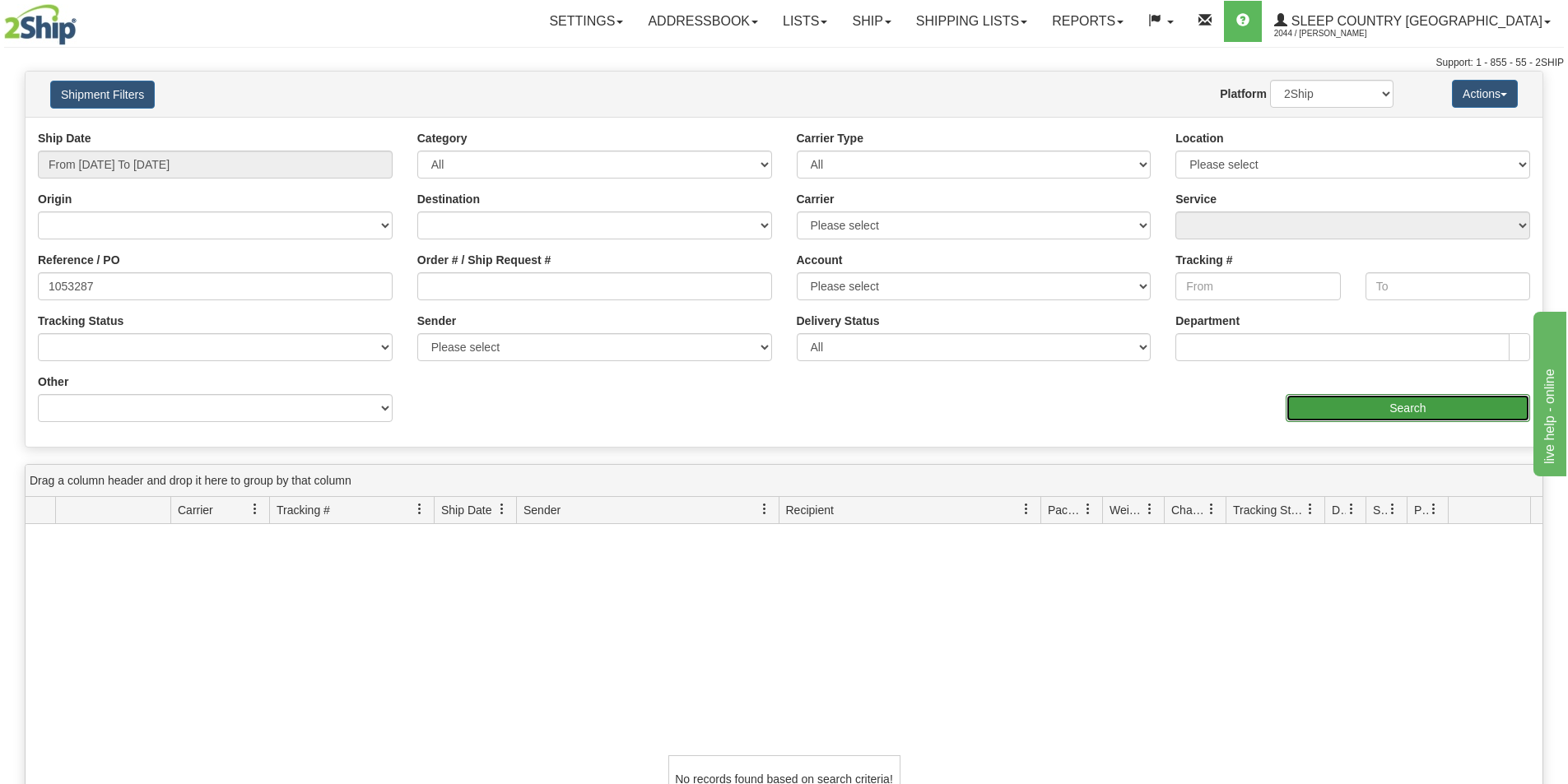
click at [1345, 405] on input "Search" at bounding box center [1407, 408] width 244 height 28
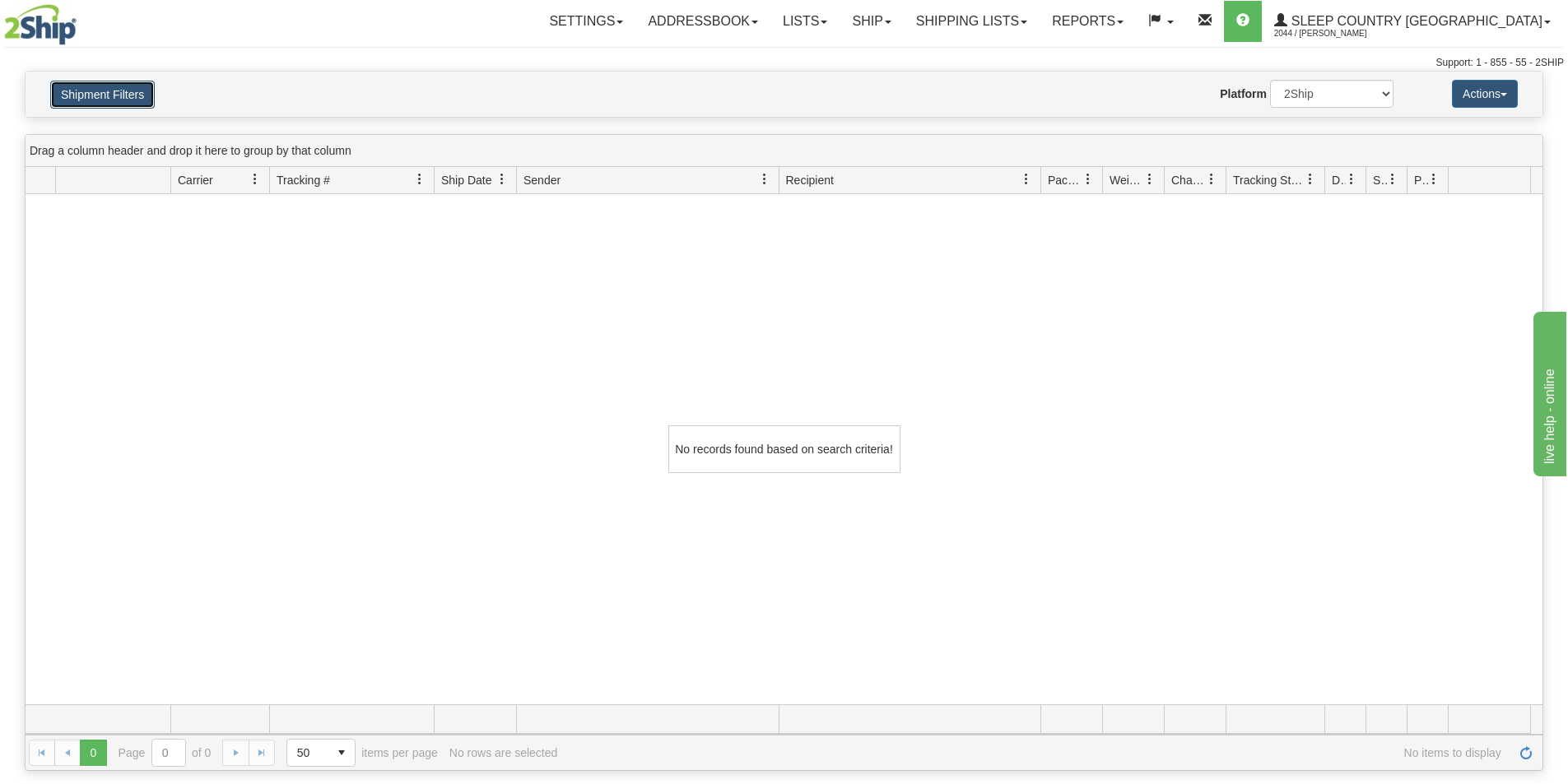
click at [105, 100] on button "Shipment Filters" at bounding box center [103, 94] width 105 height 28
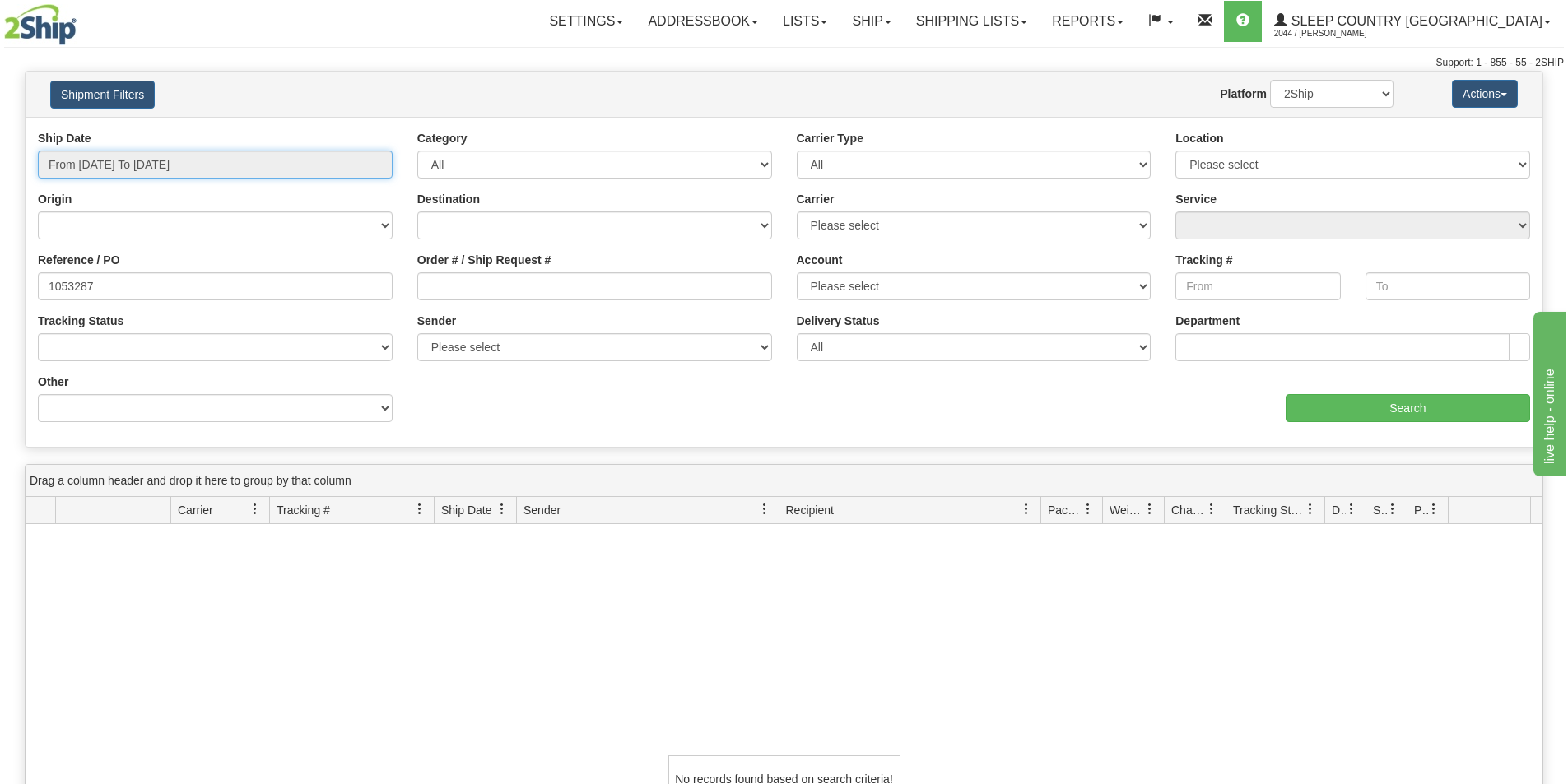
click at [116, 152] on input "From 07/04/2025 To 09/04/2025" at bounding box center [215, 164] width 355 height 28
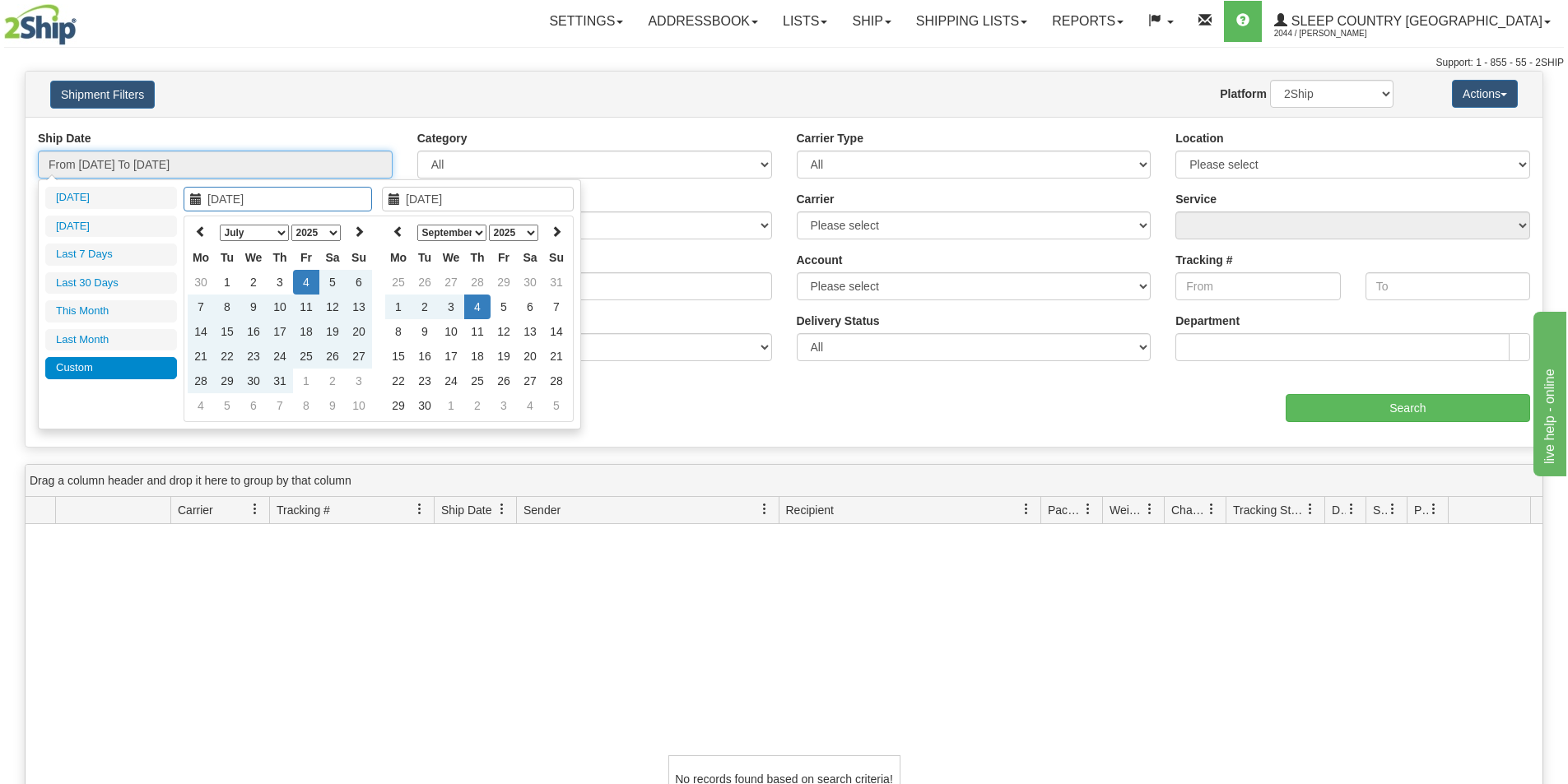
type input "[DATE]"
type input "07/04/2025"
type input "09/04/2025"
type input "07/04/2025"
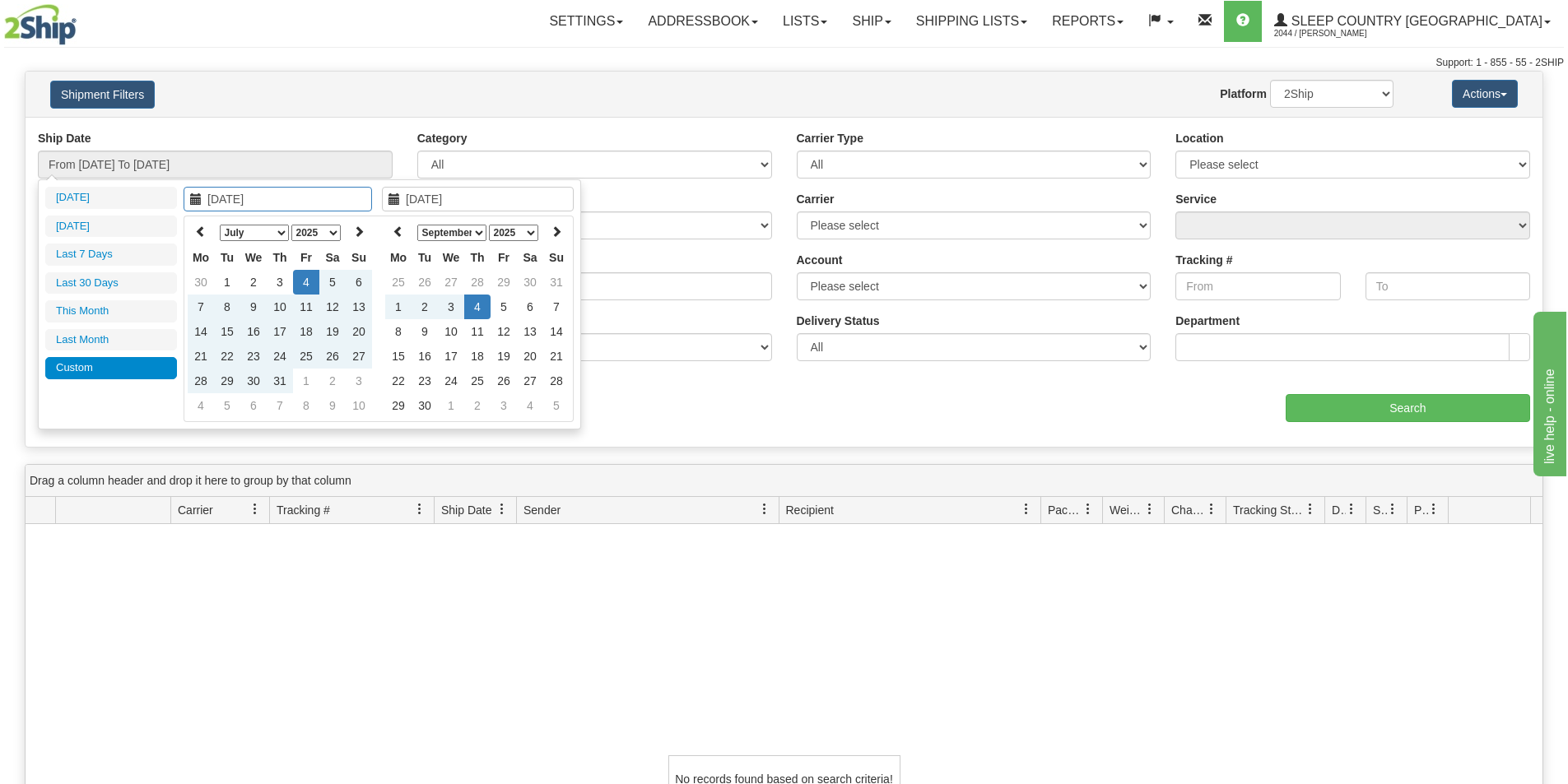
click at [702, 413] on div "Ship Date From 07/04/2025 To 09/04/2025 Category All Inbound Outbound Carrier T…" at bounding box center [784, 282] width 1517 height 304
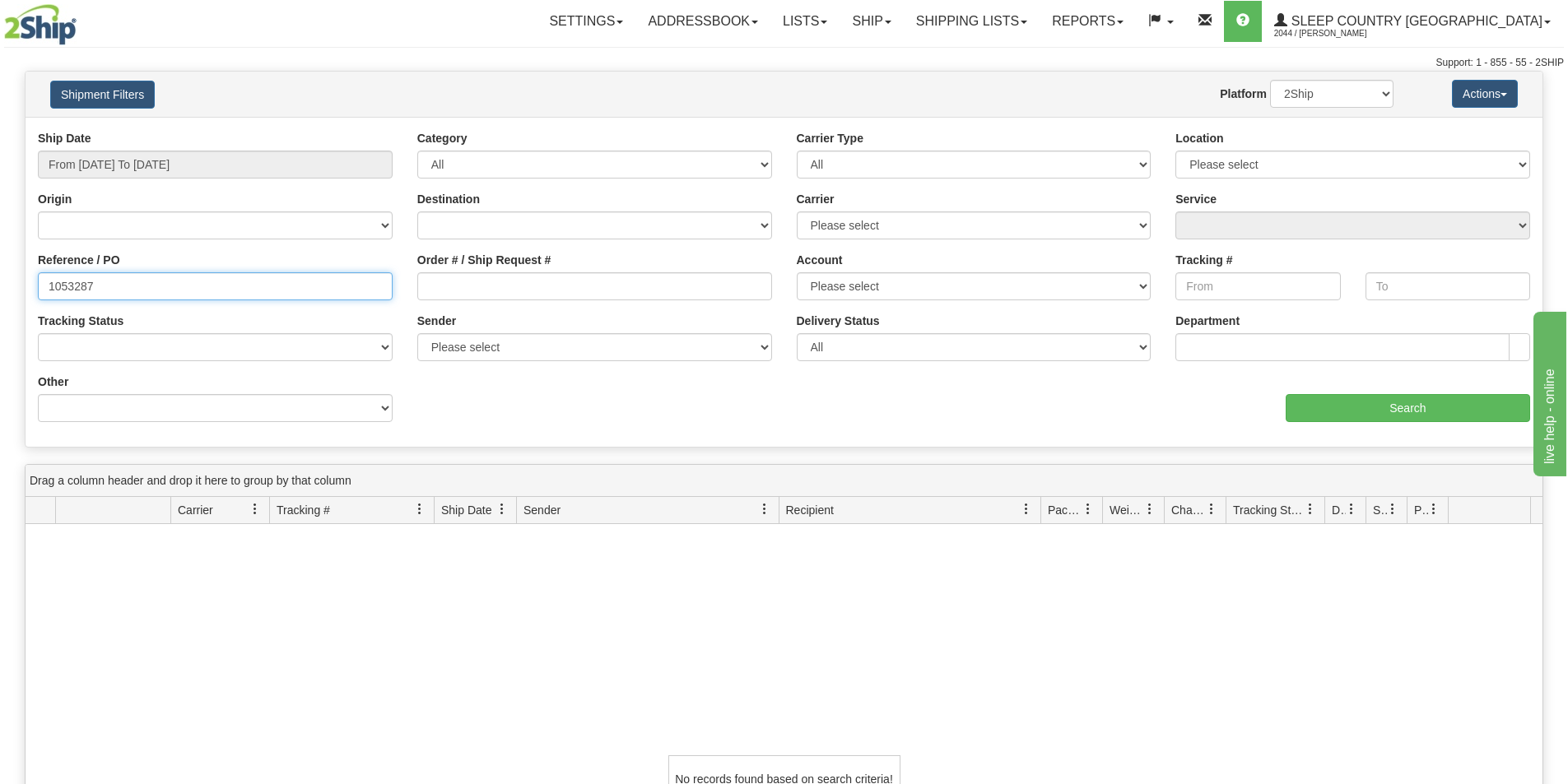
click at [181, 295] on input "1053287" at bounding box center [215, 286] width 355 height 28
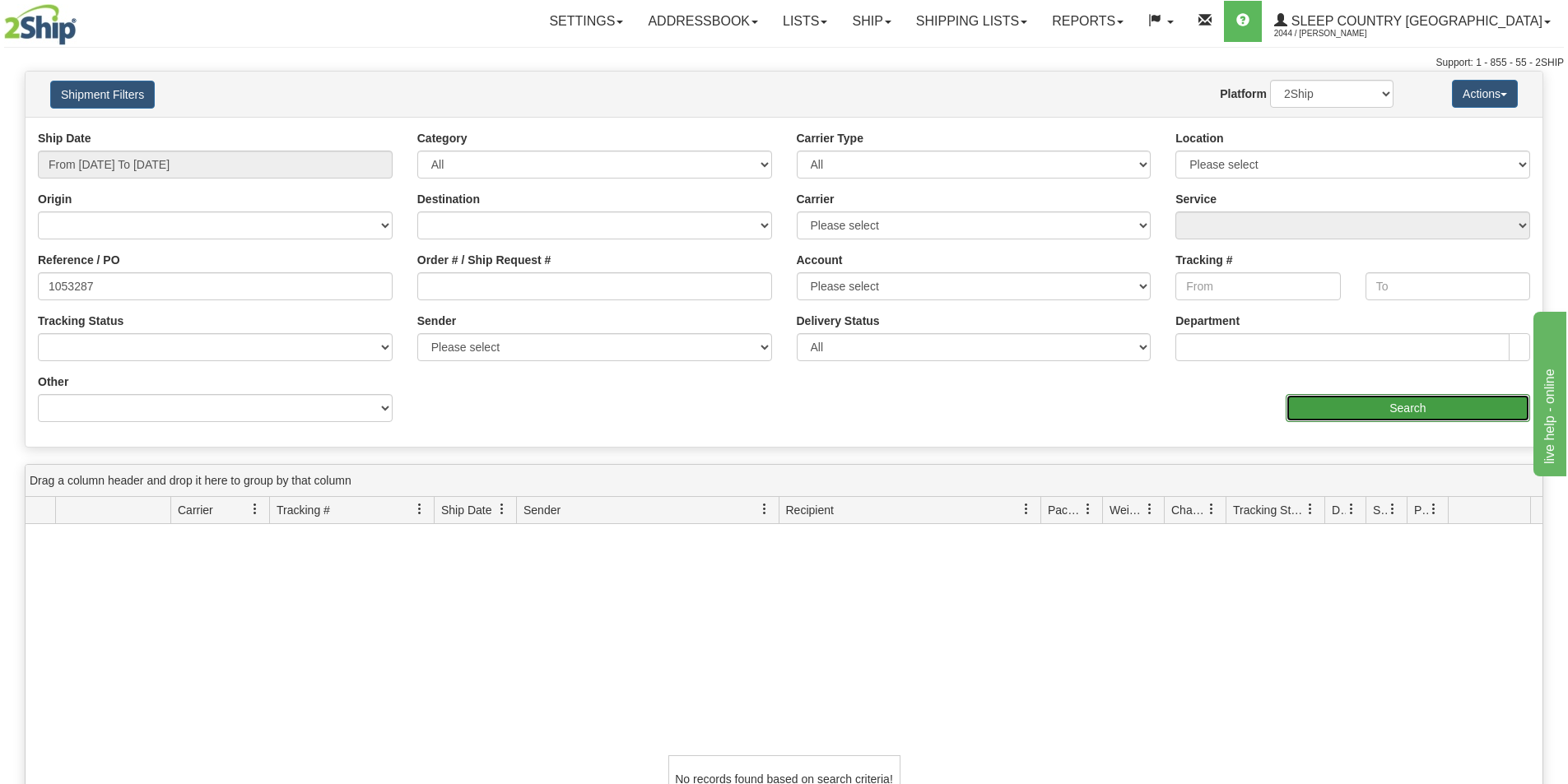
click at [1380, 403] on input "Search" at bounding box center [1407, 408] width 244 height 28
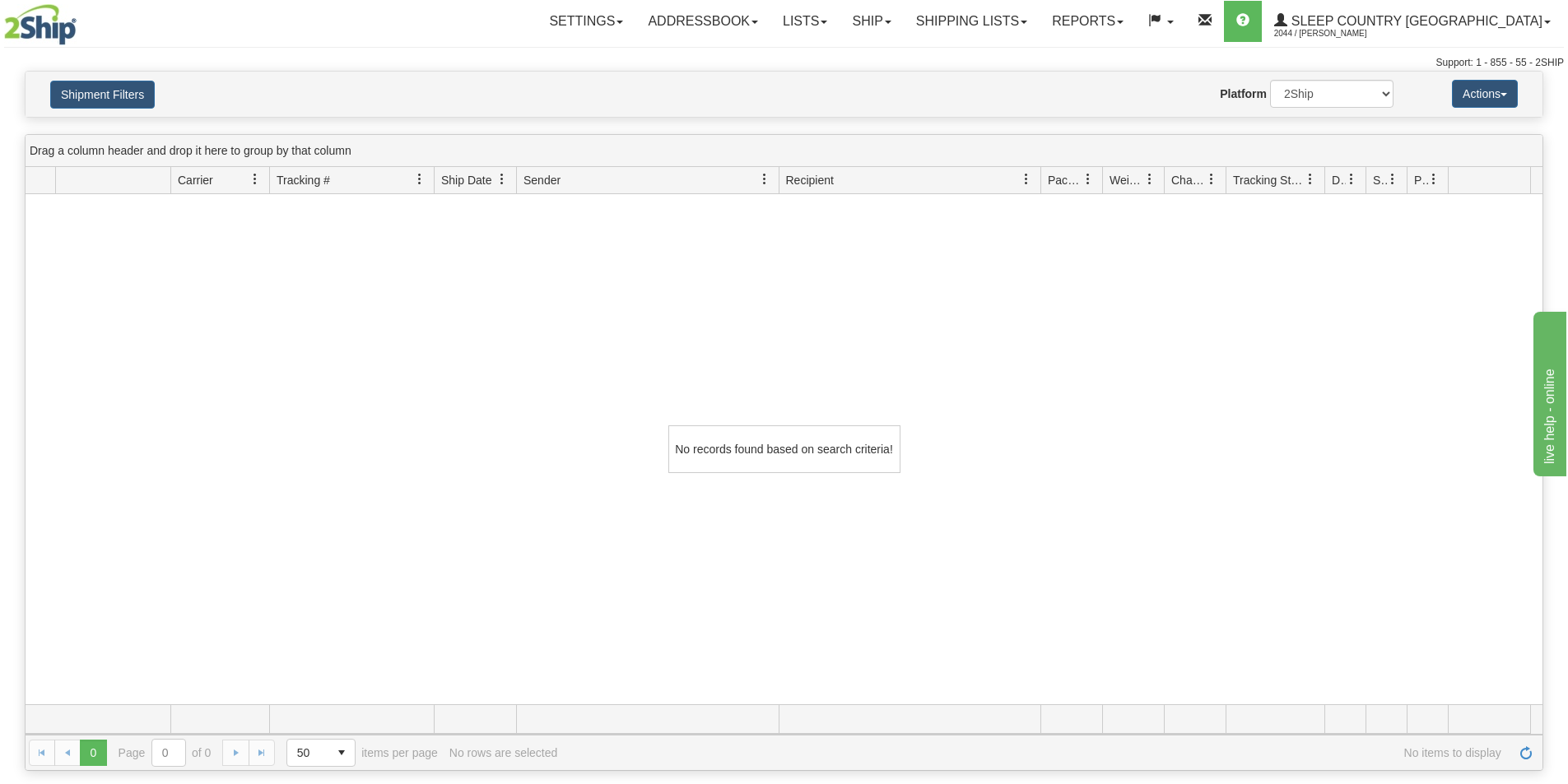
drag, startPoint x: 384, startPoint y: 385, endPoint x: 339, endPoint y: 355, distance: 54.1
click at [373, 378] on div "No records found based on search criteria!" at bounding box center [784, 449] width 1517 height 510
click at [94, 105] on button "Shipment Filters" at bounding box center [103, 94] width 105 height 28
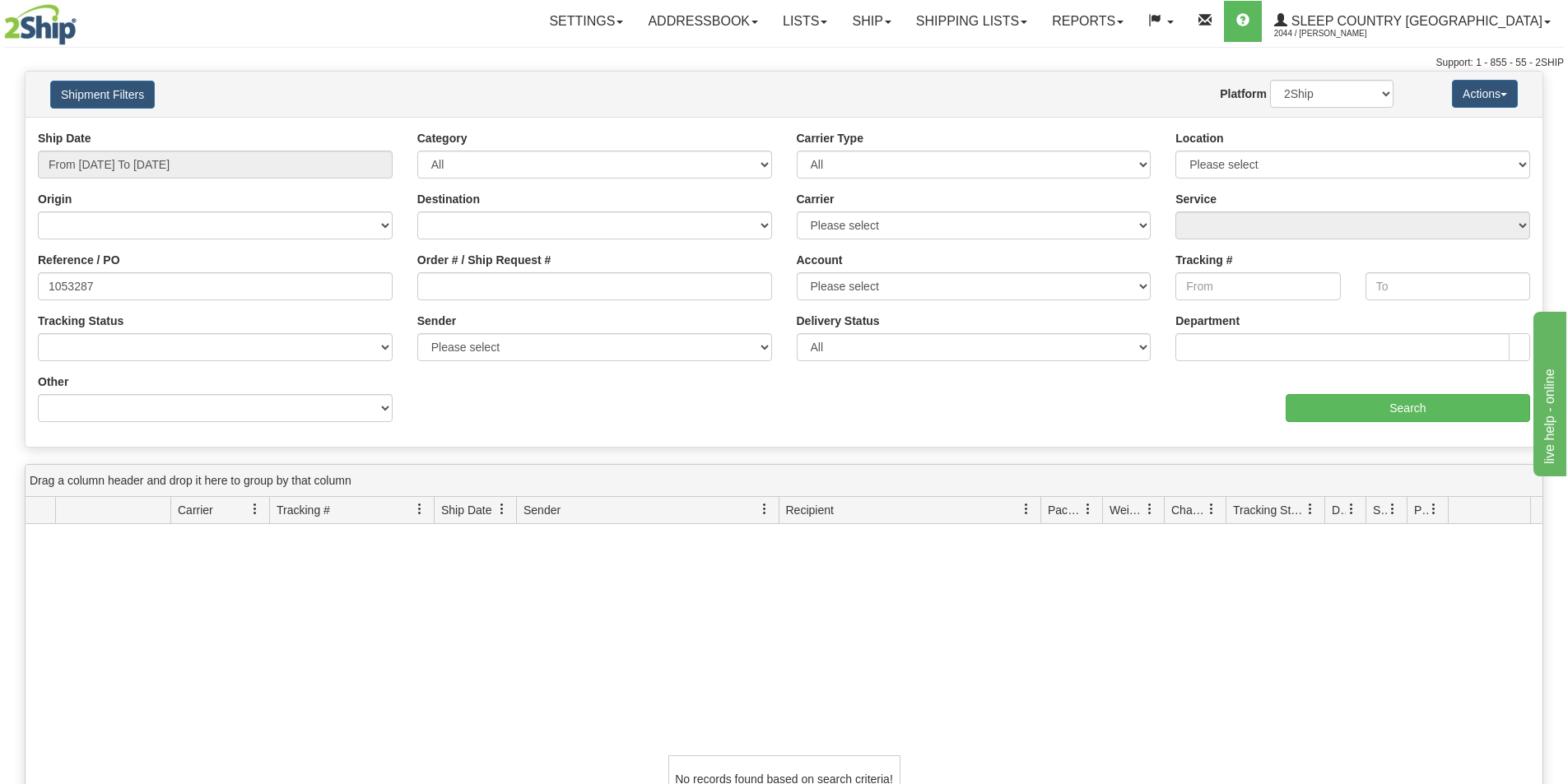
click at [388, 84] on div "Website Agent Nothing selected Client User Platform 2Ship Imported" at bounding box center [846, 94] width 1119 height 28
click at [500, 286] on input "Order # / Ship Request #" at bounding box center [595, 286] width 355 height 28
click at [236, 672] on div "No records found based on search criteria!" at bounding box center [784, 778] width 1517 height 510
click at [1040, 21] on link "Shipping lists" at bounding box center [972, 21] width 136 height 41
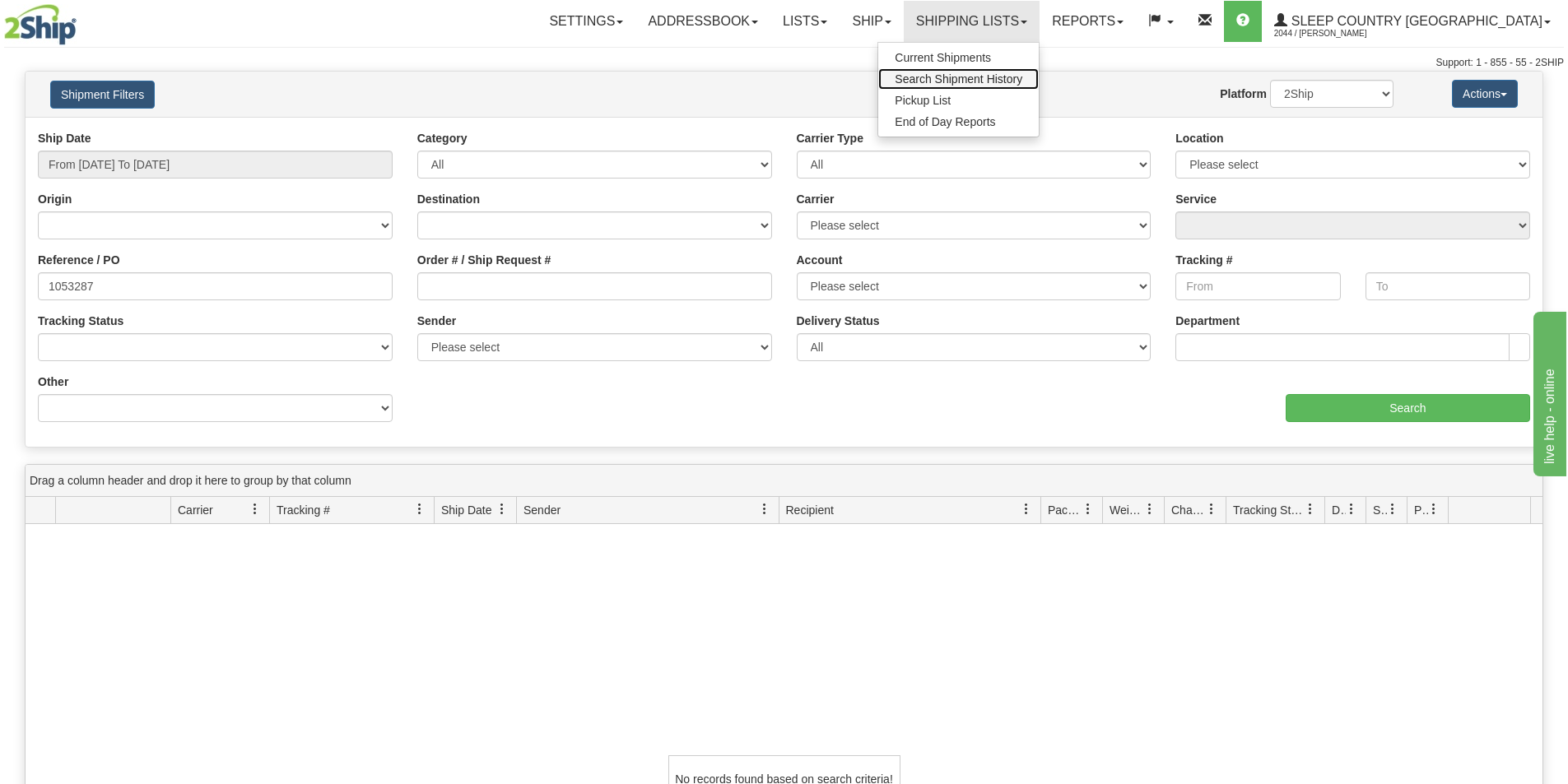
click at [1022, 76] on span "Search Shipment History" at bounding box center [958, 79] width 128 height 13
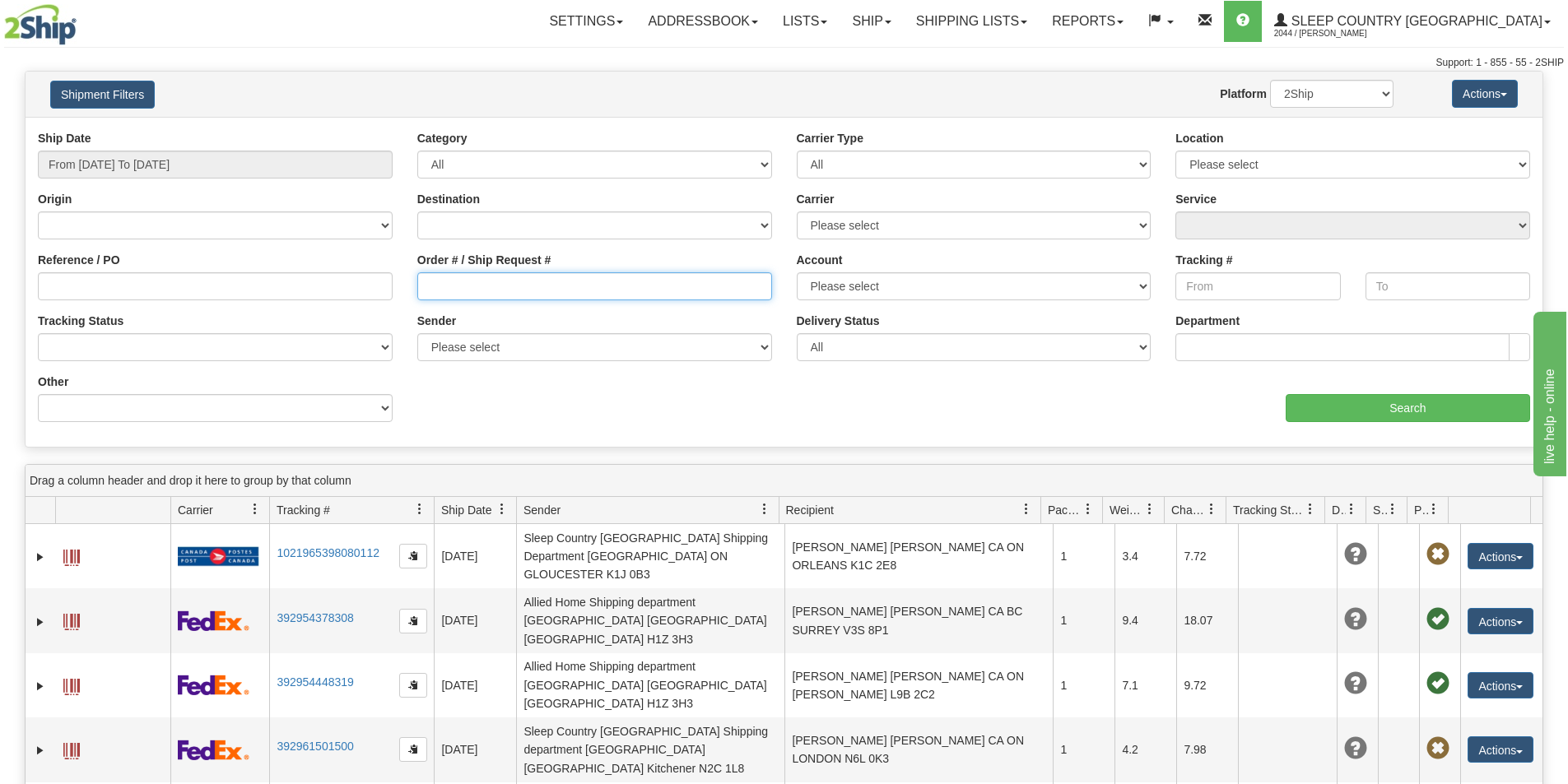
drag, startPoint x: 598, startPoint y: 283, endPoint x: 583, endPoint y: 286, distance: 15.3
click at [598, 283] on input "Order # / Ship Request #" at bounding box center [595, 286] width 355 height 28
click at [440, 285] on input "Order # / Ship Request #" at bounding box center [595, 286] width 355 height 28
paste input "1055548"
click at [428, 287] on input "1055548" at bounding box center [595, 286] width 355 height 28
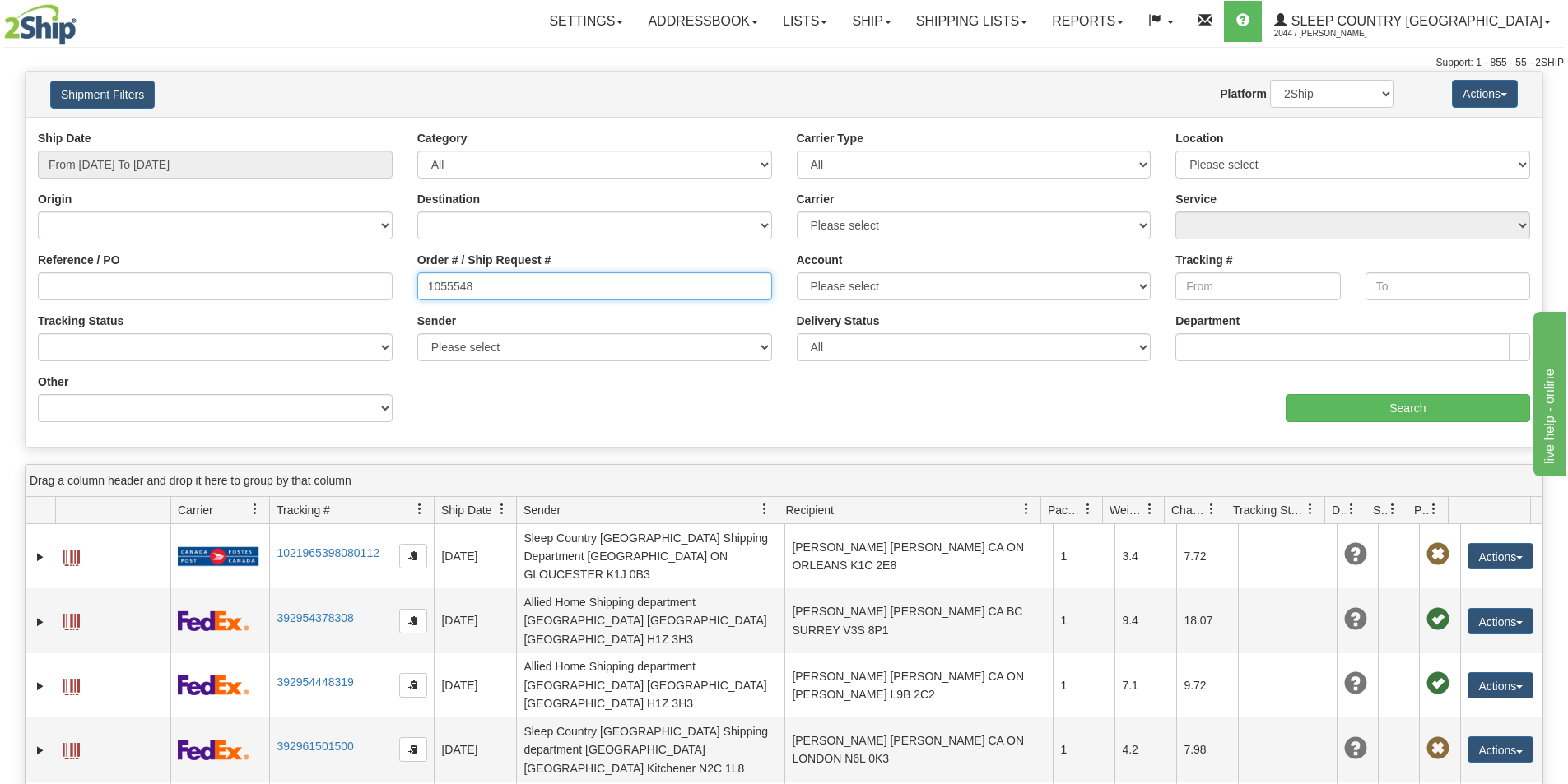
type input "1055548"
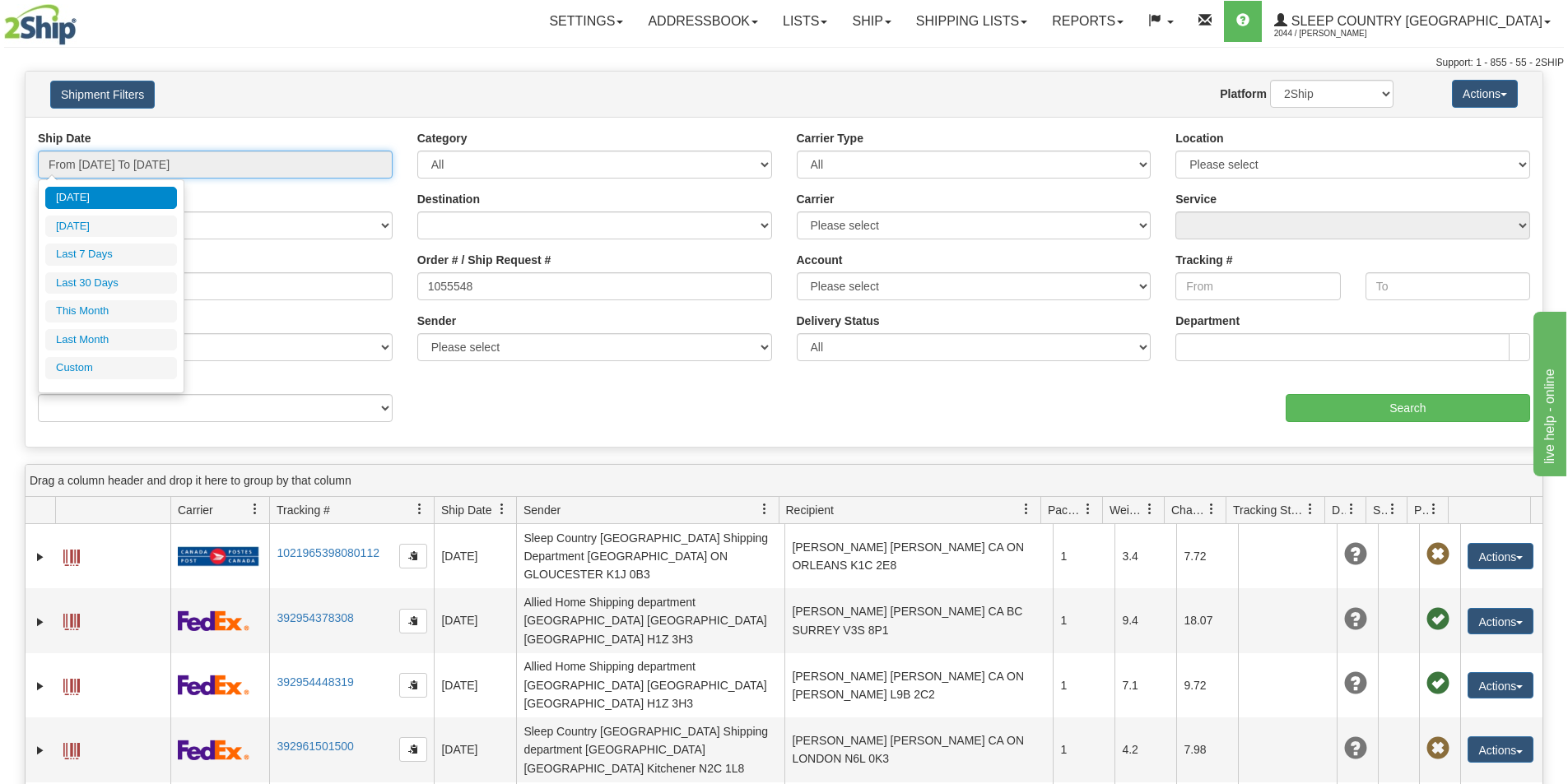
click at [183, 160] on input "From [DATE] To [DATE]" at bounding box center [215, 164] width 355 height 28
drag, startPoint x: 140, startPoint y: 279, endPoint x: 452, endPoint y: 306, distance: 313.2
click at [142, 279] on li "Last 30 Days" at bounding box center [111, 283] width 132 height 22
type input "From [DATE] To [DATE]"
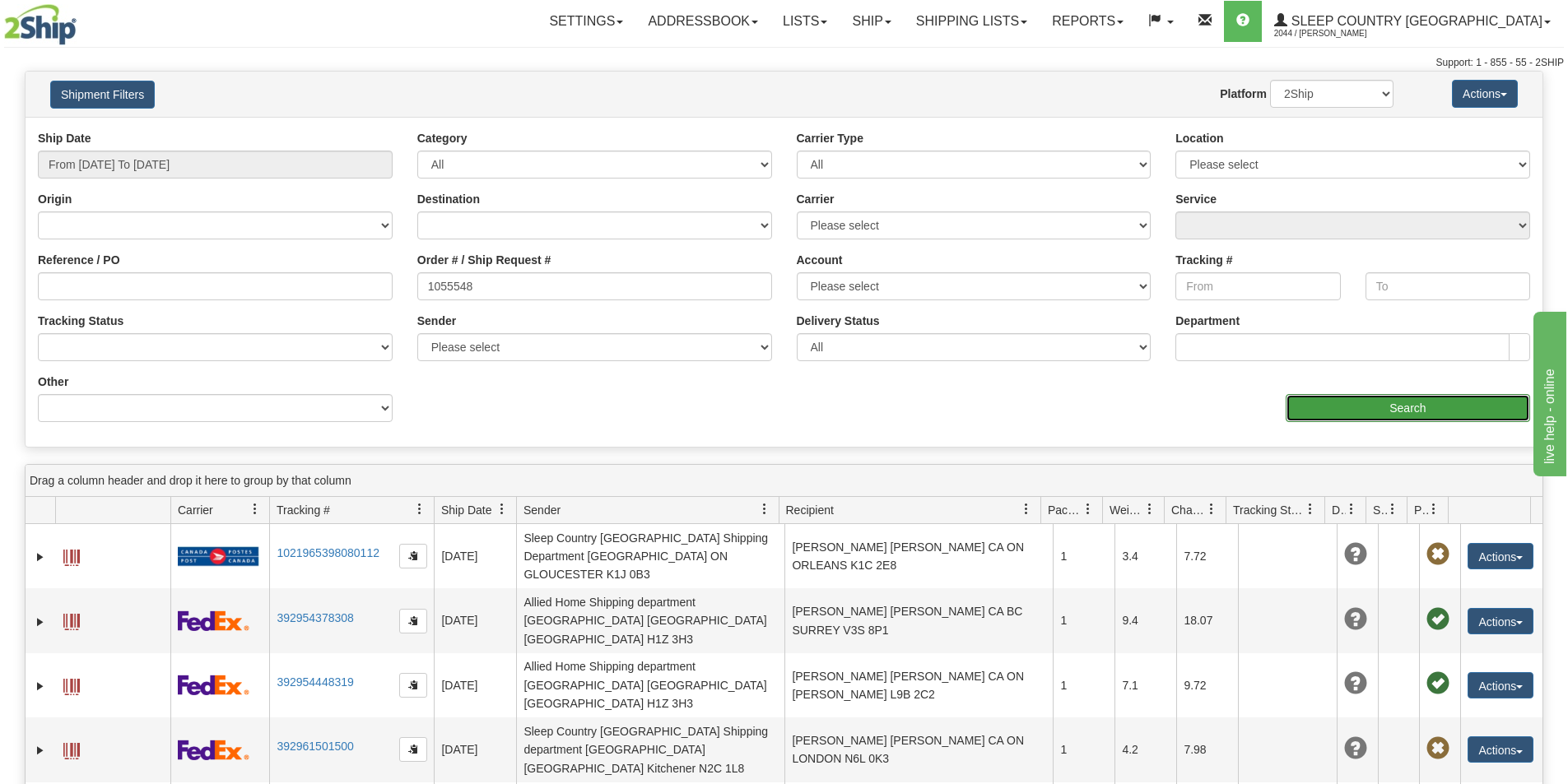
click at [1451, 403] on input "Search" at bounding box center [1407, 408] width 244 height 28
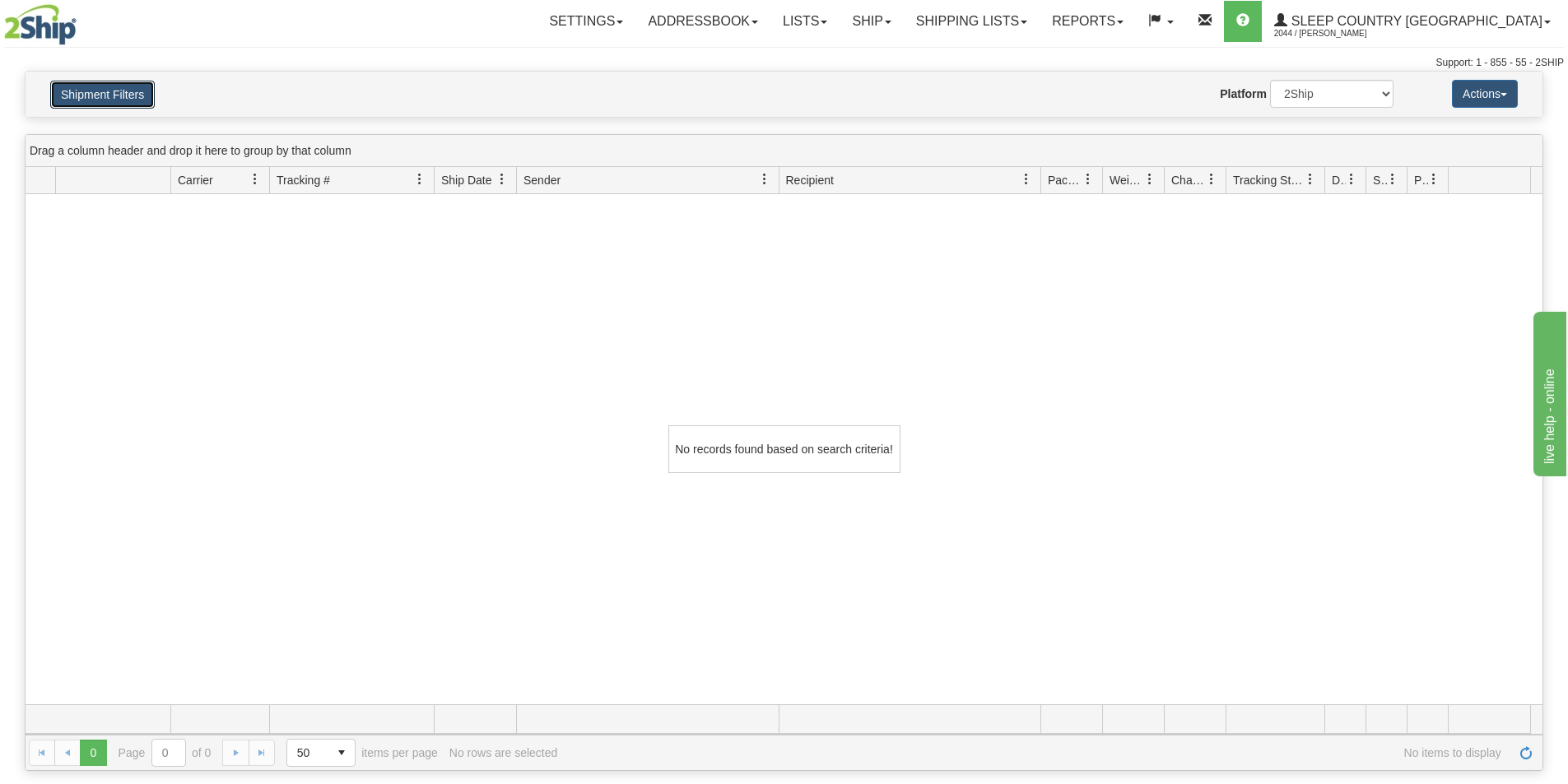
click at [100, 94] on button "Shipment Filters" at bounding box center [103, 94] width 105 height 28
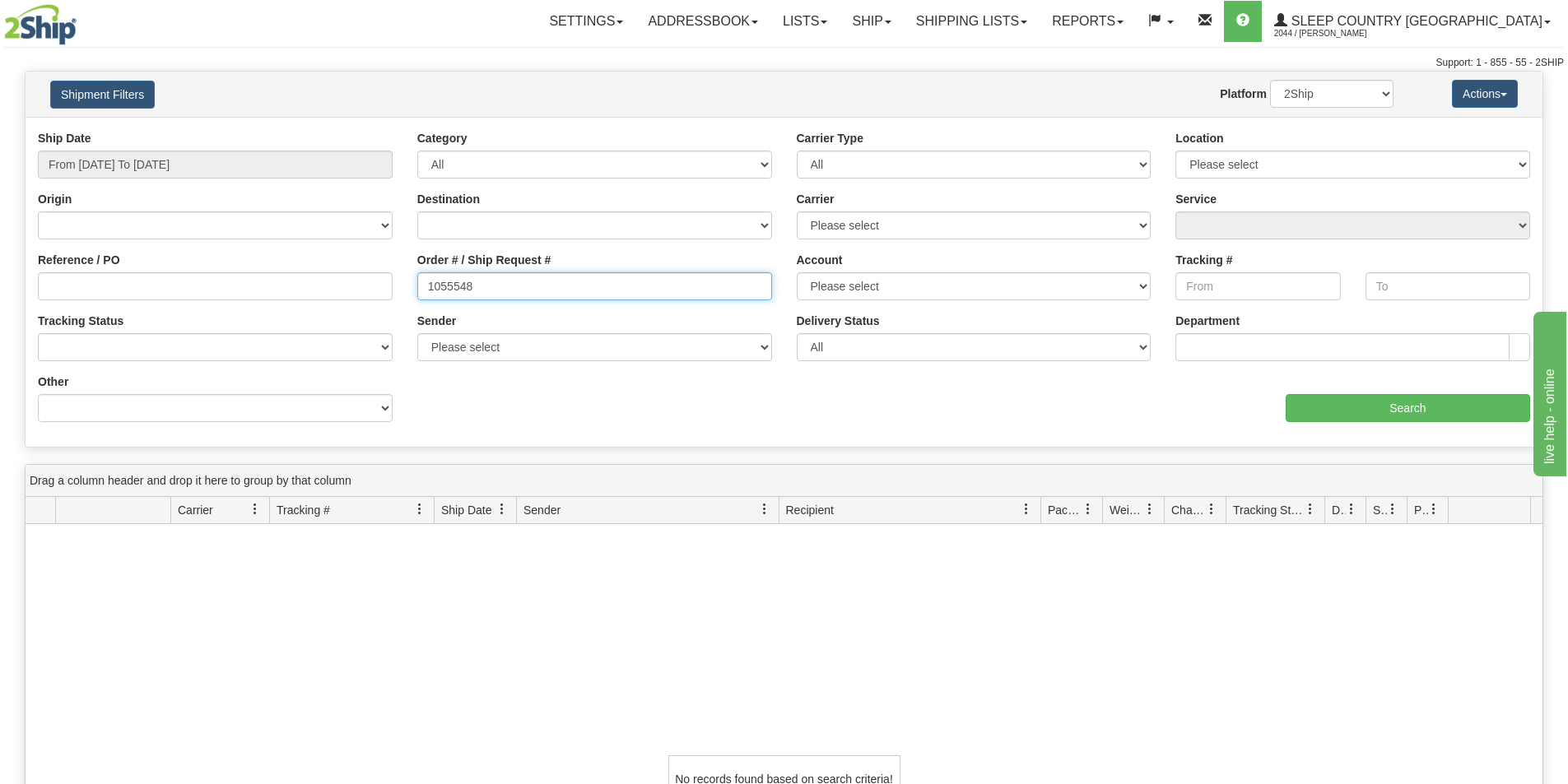
drag, startPoint x: 476, startPoint y: 280, endPoint x: 369, endPoint y: 286, distance: 107.2
click at [369, 130] on div "Reference / PO Order # / Ship Request # 1055548 Account Please select [GEOGRAPH…" at bounding box center [784, 130] width 1517 height 0
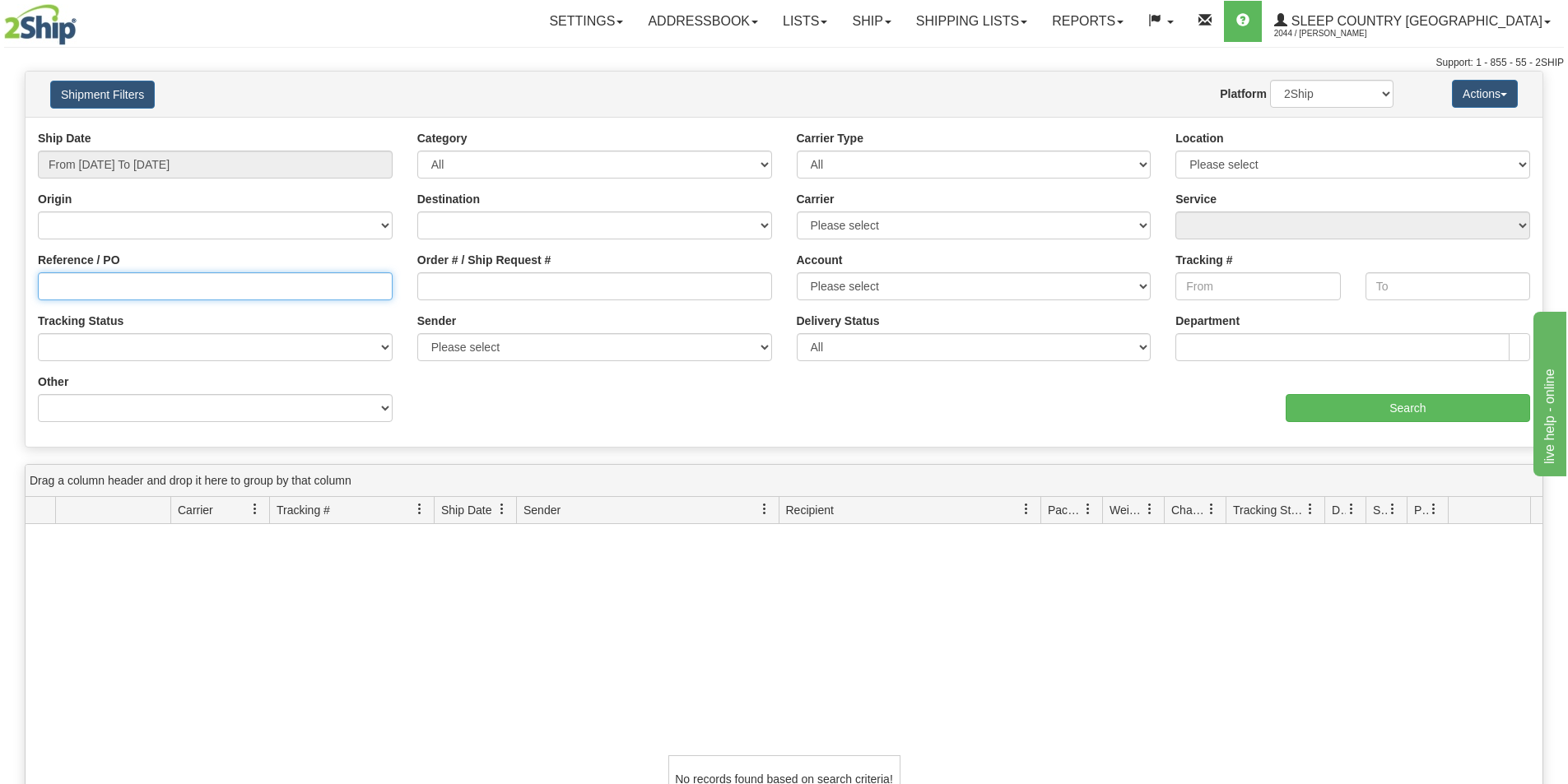
paste input "1055548"
click at [122, 283] on input "Reference / PO" at bounding box center [215, 286] width 355 height 28
click at [54, 286] on input "1055548" at bounding box center [215, 286] width 355 height 28
click at [50, 283] on input "1055548" at bounding box center [215, 286] width 355 height 28
click at [131, 287] on input "1055548" at bounding box center [215, 286] width 355 height 28
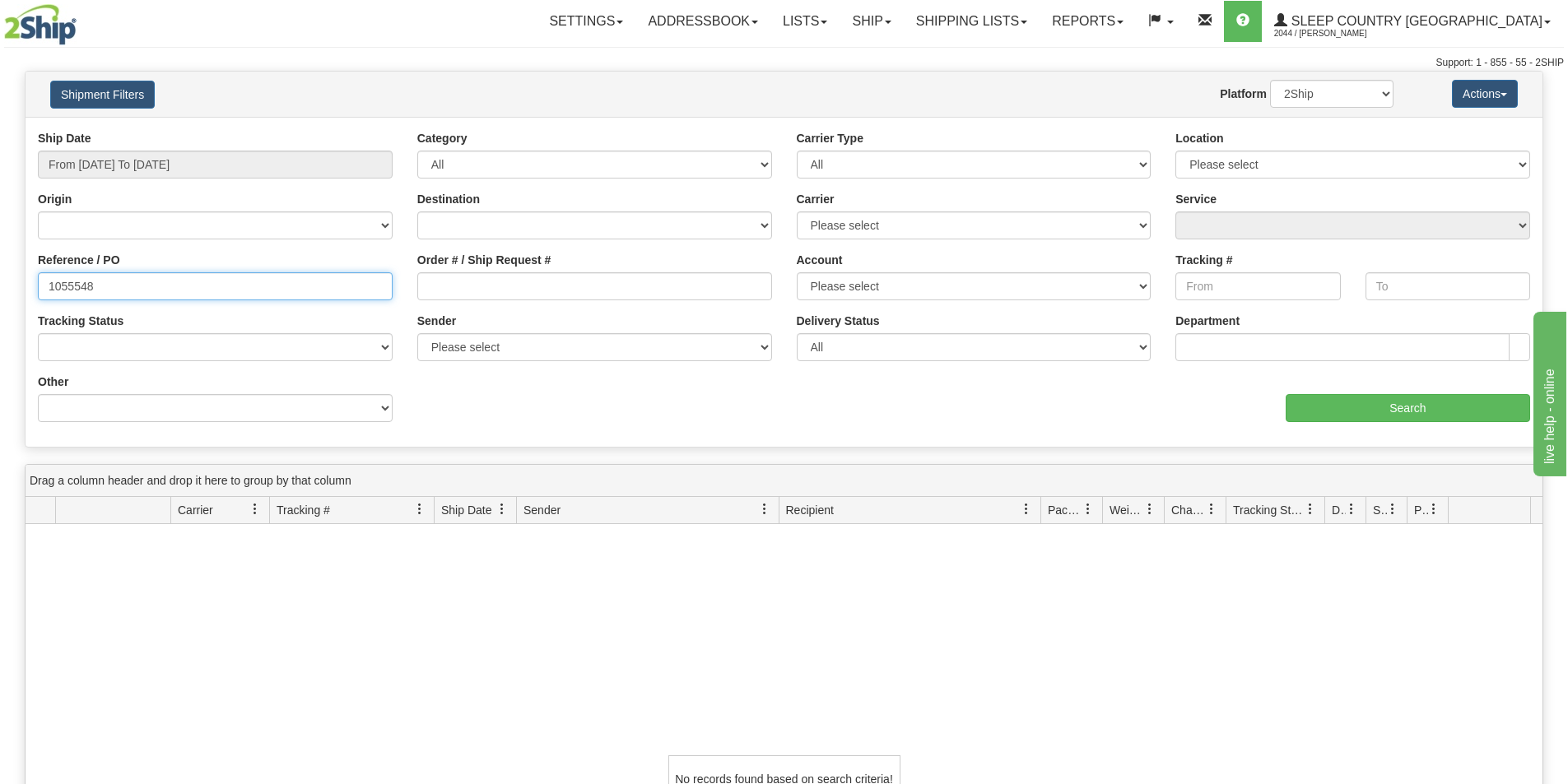
type input "1055548"
drag, startPoint x: 277, startPoint y: 160, endPoint x: 310, endPoint y: 121, distance: 51.1
click at [277, 159] on input "From [DATE] To [DATE]" at bounding box center [215, 164] width 355 height 28
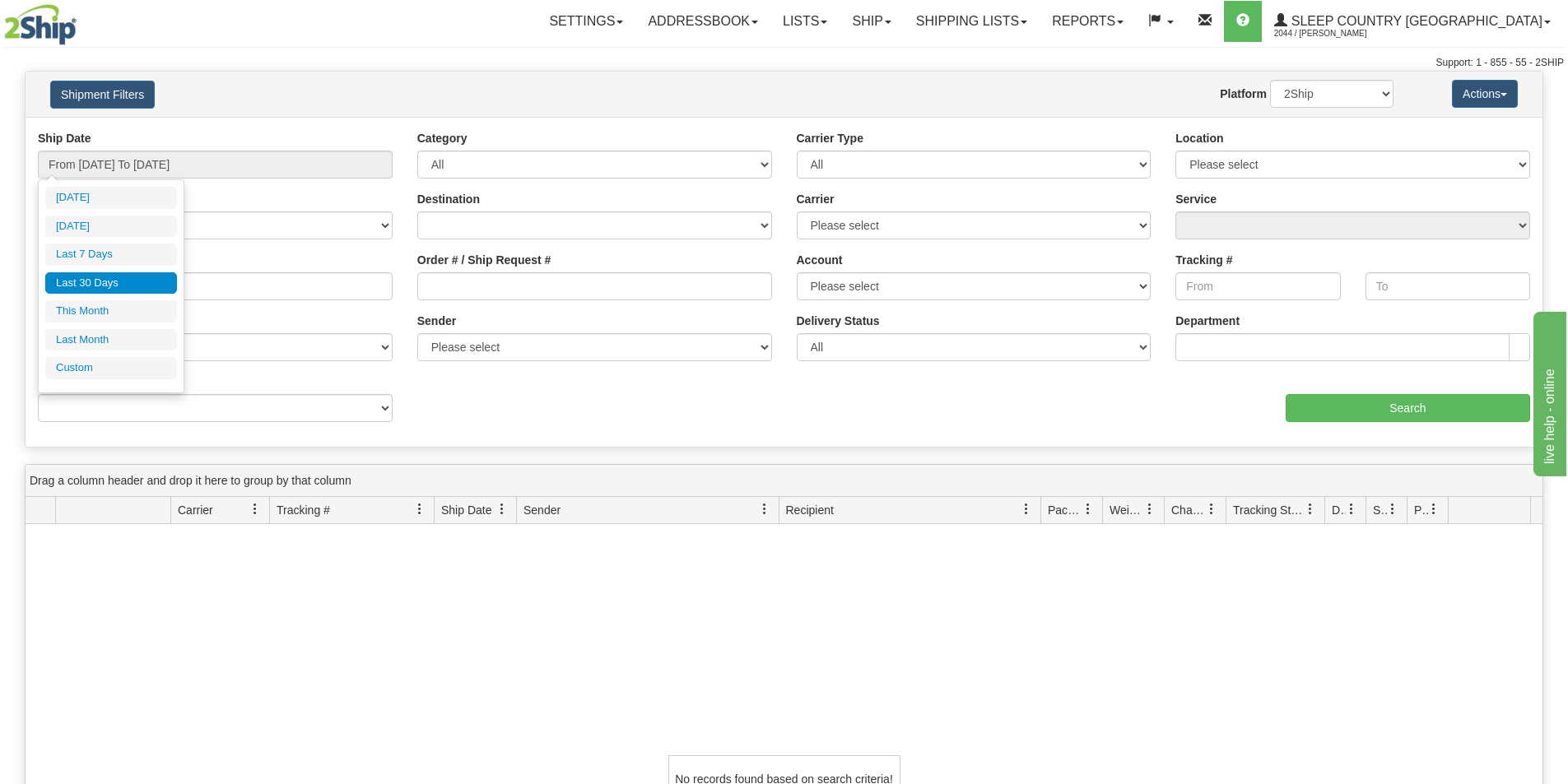
click at [136, 281] on li "Last 30 Days" at bounding box center [111, 283] width 132 height 22
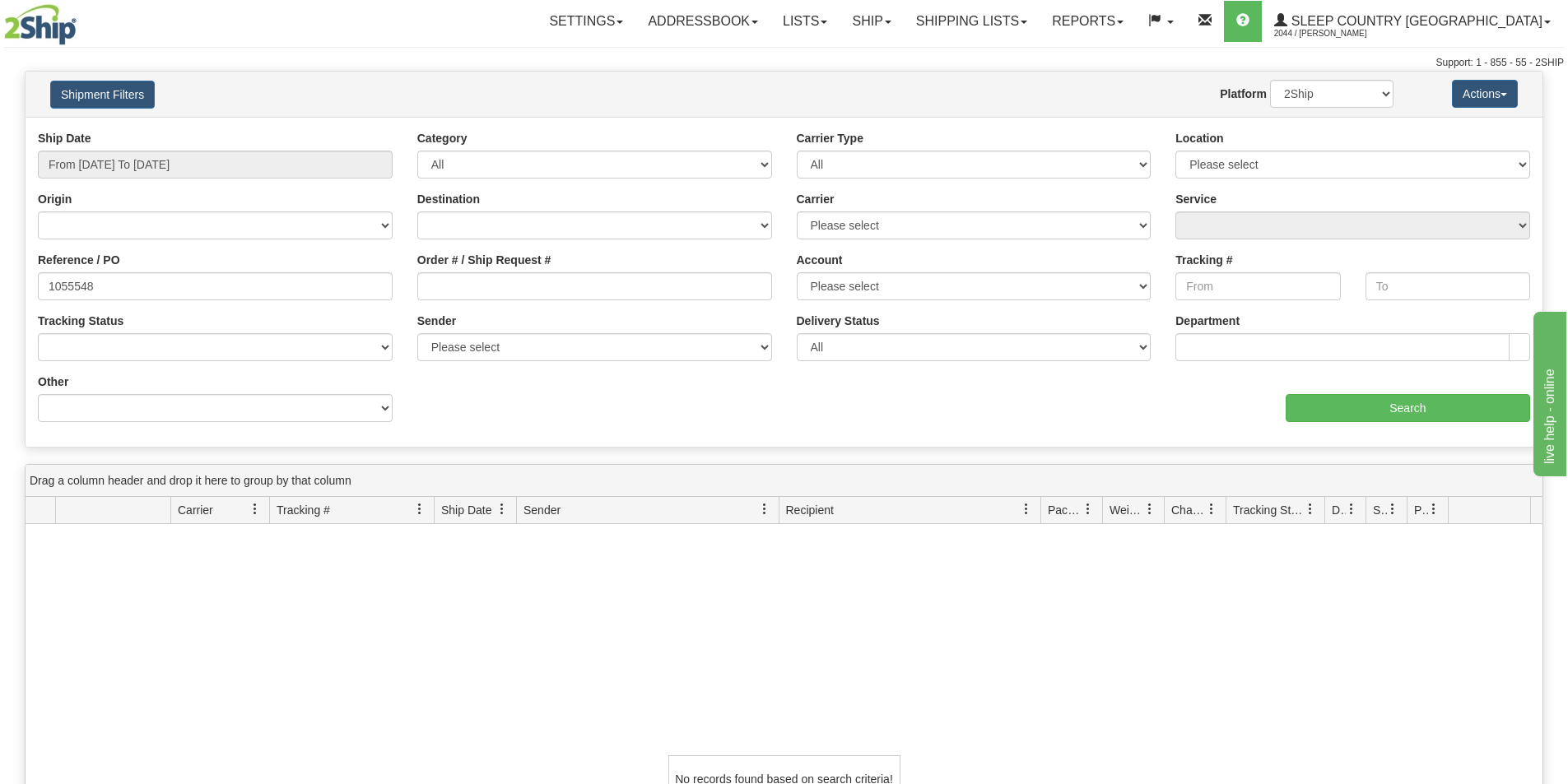
click at [319, 83] on div "Website Agent Nothing selected Client User Platform 2Ship Imported" at bounding box center [846, 94] width 1119 height 28
click at [1387, 411] on input "Search" at bounding box center [1407, 408] width 244 height 28
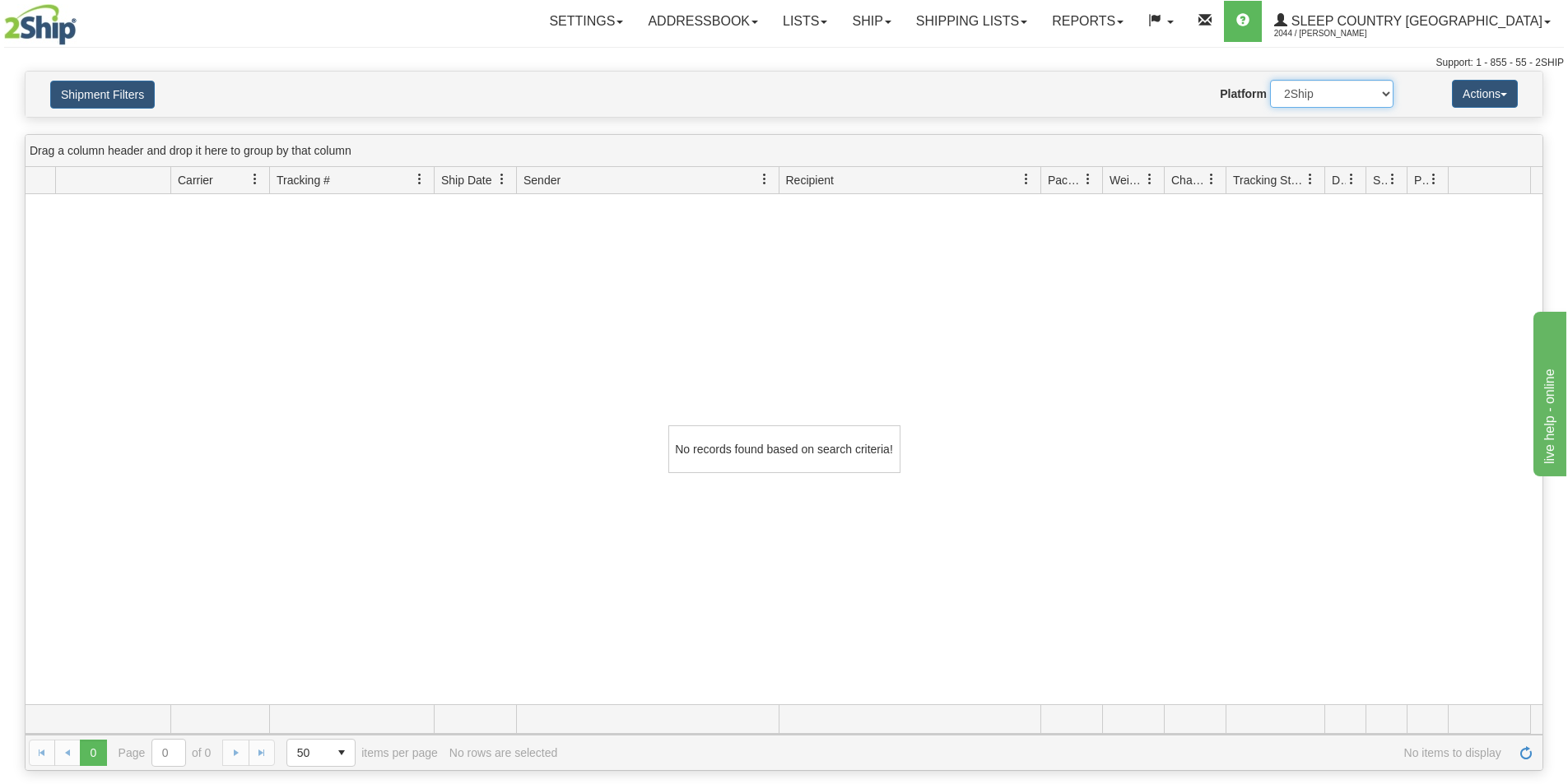
drag, startPoint x: 1343, startPoint y: 91, endPoint x: 1339, endPoint y: 107, distance: 16.5
click at [1344, 92] on select "2Ship Imported" at bounding box center [1331, 94] width 124 height 28
select select "1"
click at [1270, 80] on select "2Ship Imported" at bounding box center [1331, 94] width 124 height 28
click at [139, 510] on div "No records found based on search criteria!" at bounding box center [784, 449] width 1517 height 510
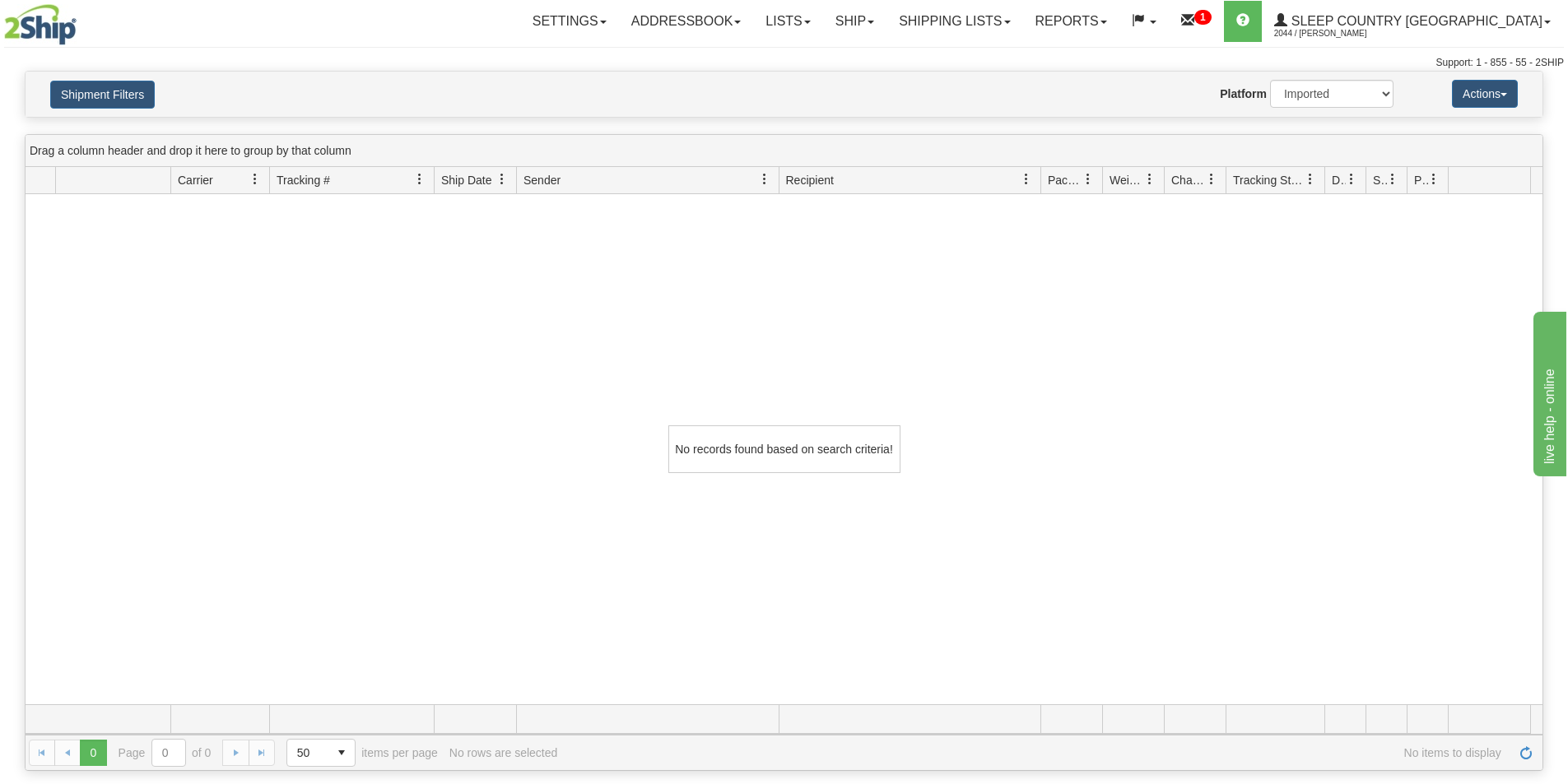
drag, startPoint x: 387, startPoint y: 358, endPoint x: 289, endPoint y: 218, distance: 170.9
click at [395, 352] on div "No records found based on search criteria!" at bounding box center [784, 449] width 1517 height 510
